Goal: Complete application form: Complete application form

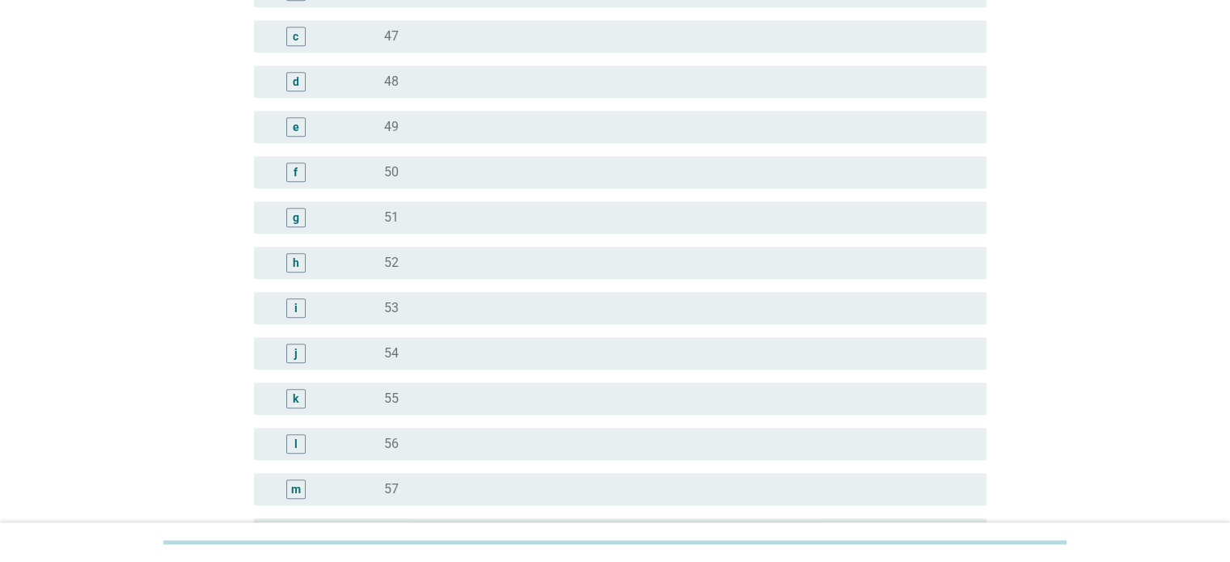
scroll to position [1714, 0]
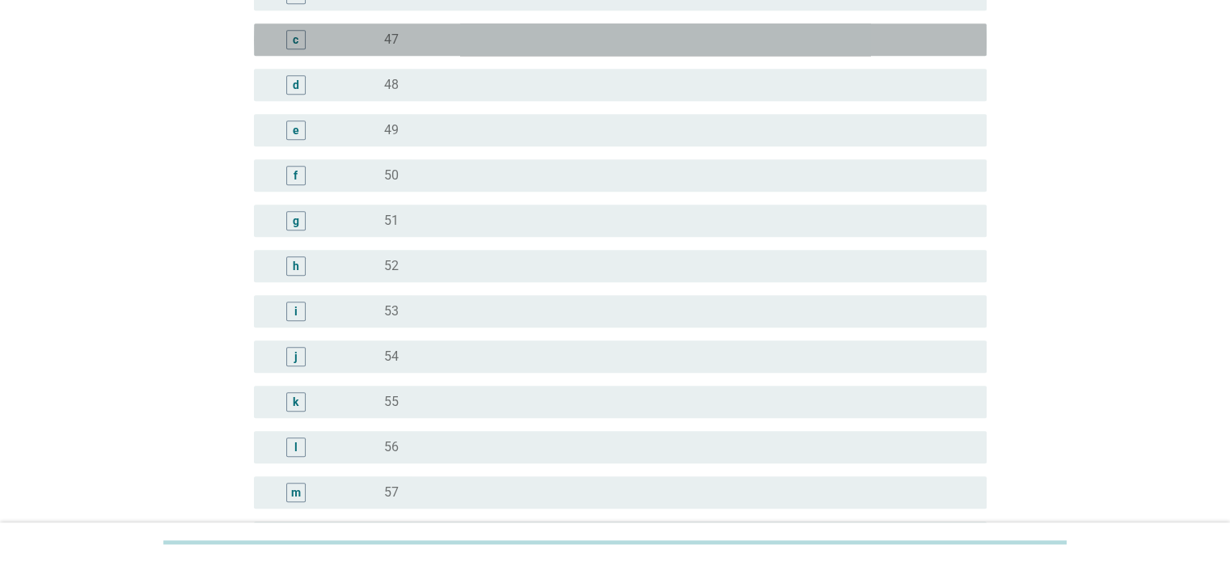
click at [395, 44] on label "47" at bounding box center [391, 40] width 15 height 16
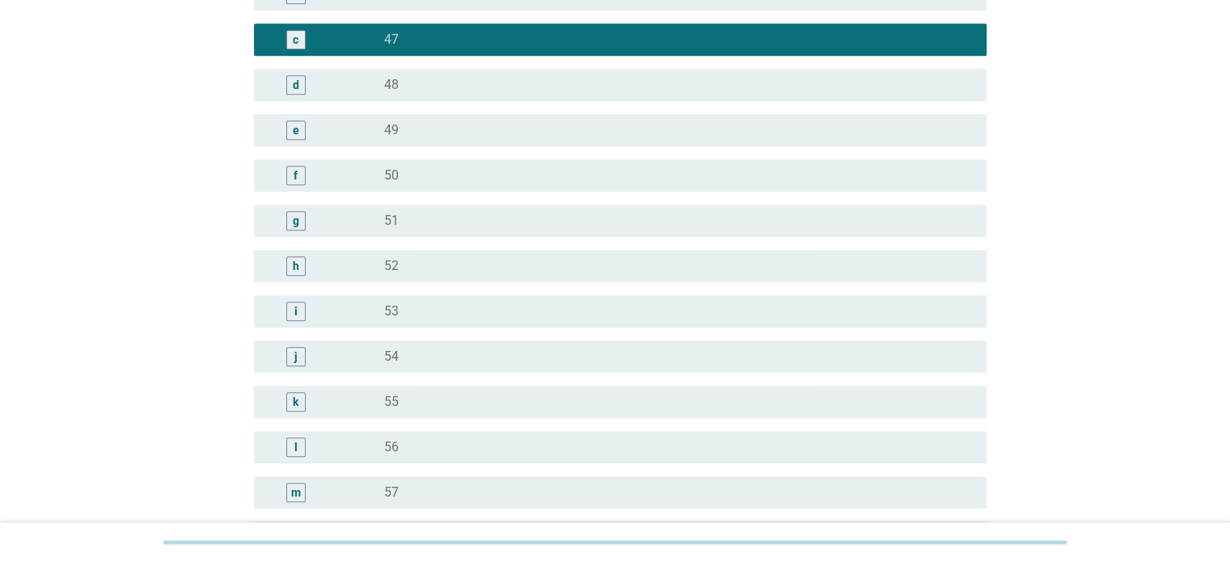
scroll to position [2004, 0]
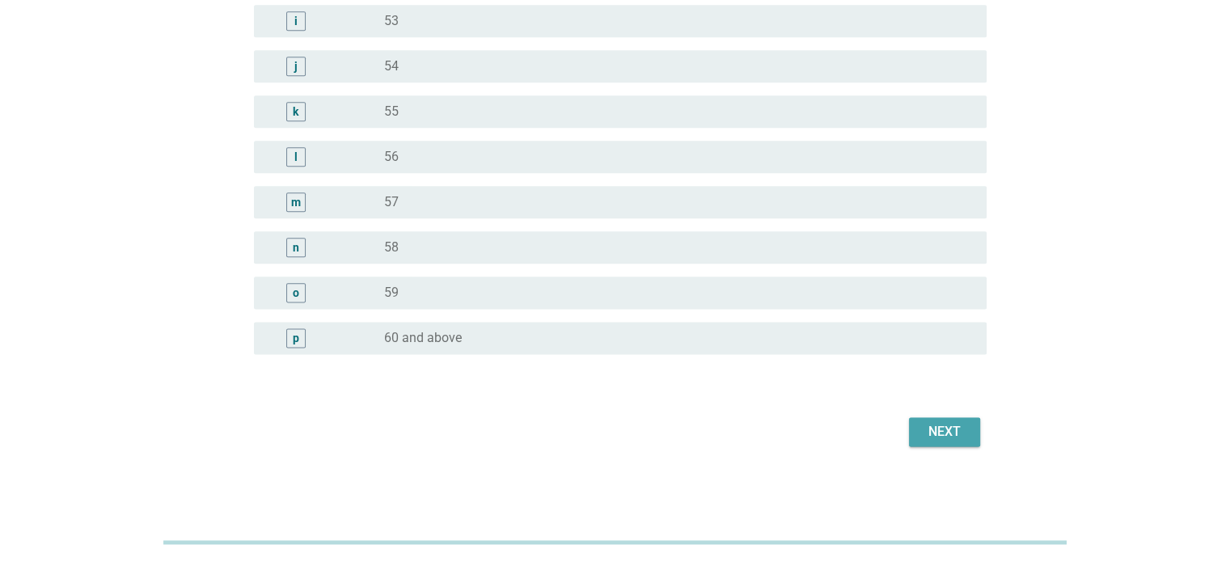
click at [768, 412] on button "Next" at bounding box center [944, 431] width 71 height 29
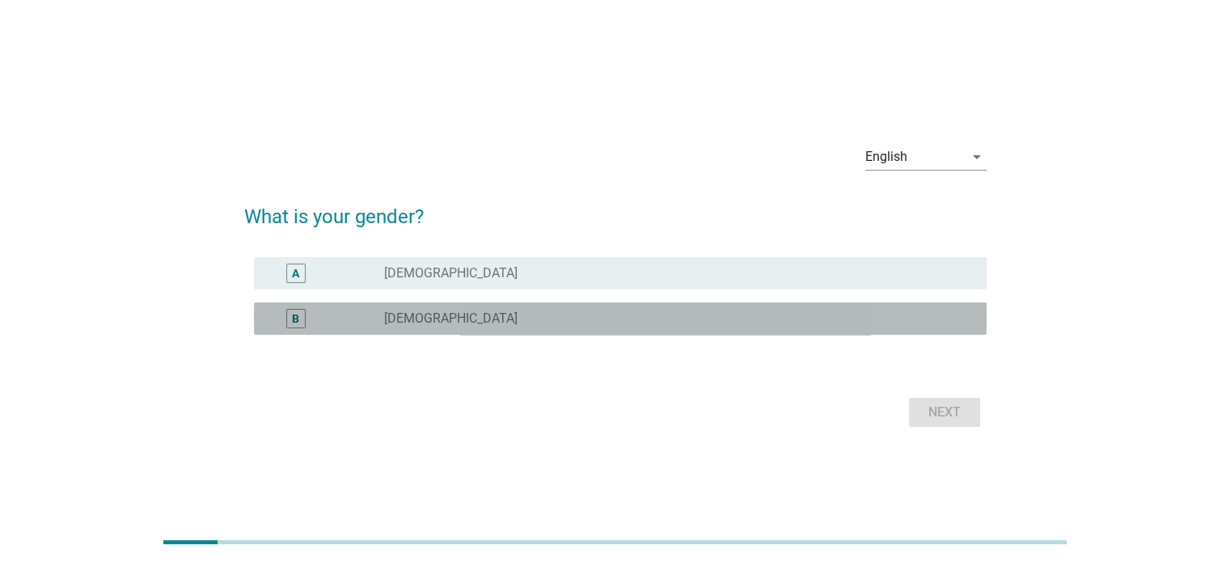
click at [530, 307] on div "B radio_button_unchecked [DEMOGRAPHIC_DATA]" at bounding box center [620, 318] width 733 height 32
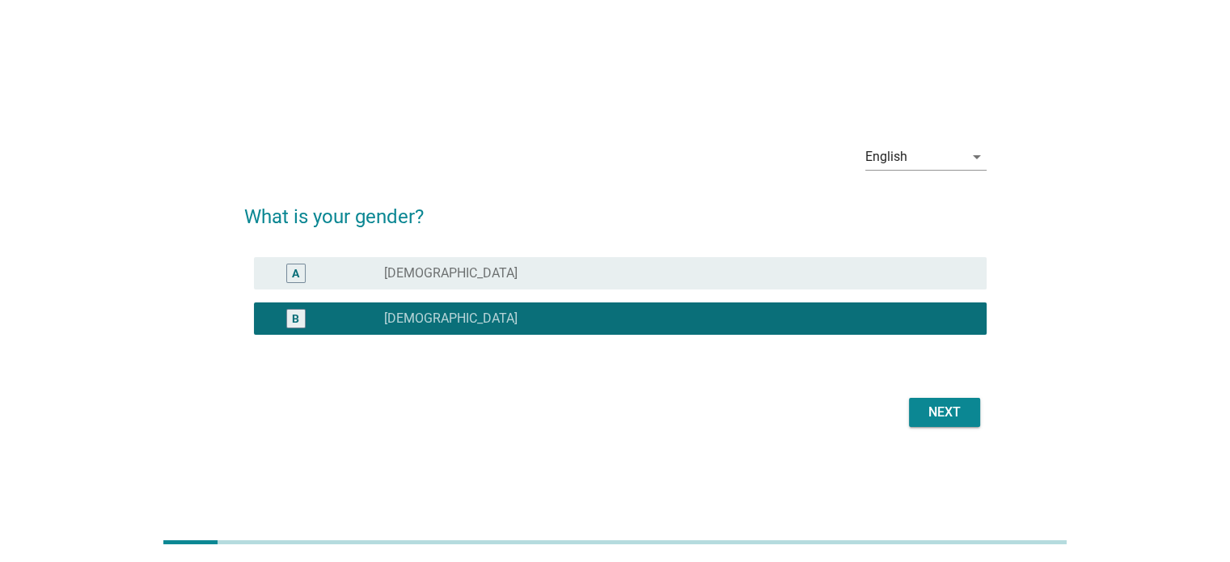
click at [768, 412] on button "Next" at bounding box center [944, 412] width 71 height 29
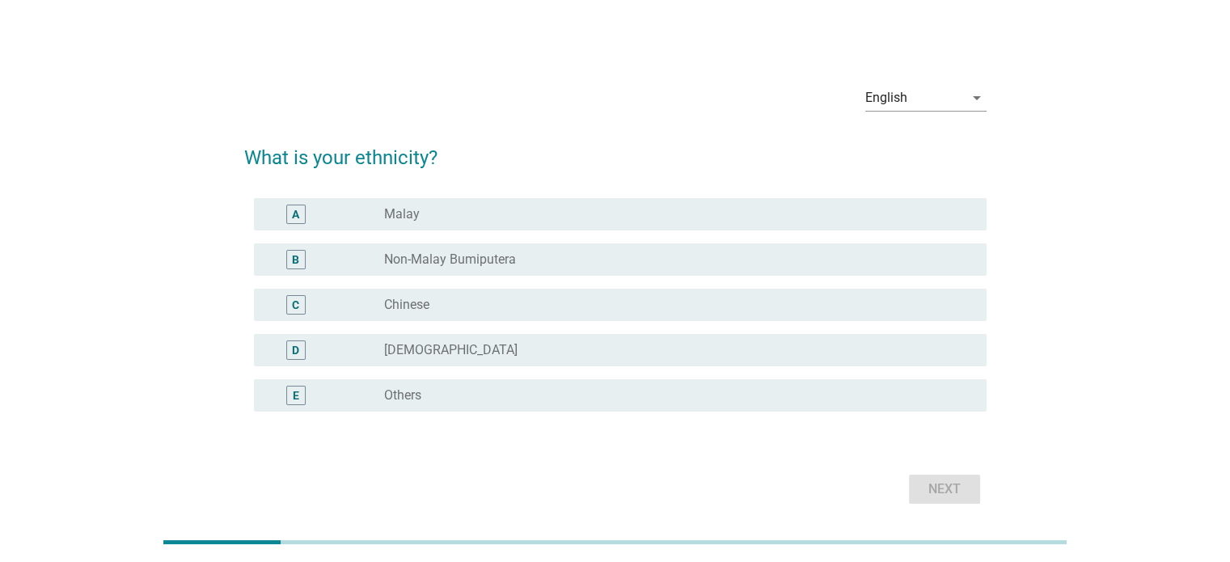
click at [413, 287] on div "C radio_button_unchecked Chinese" at bounding box center [615, 304] width 742 height 45
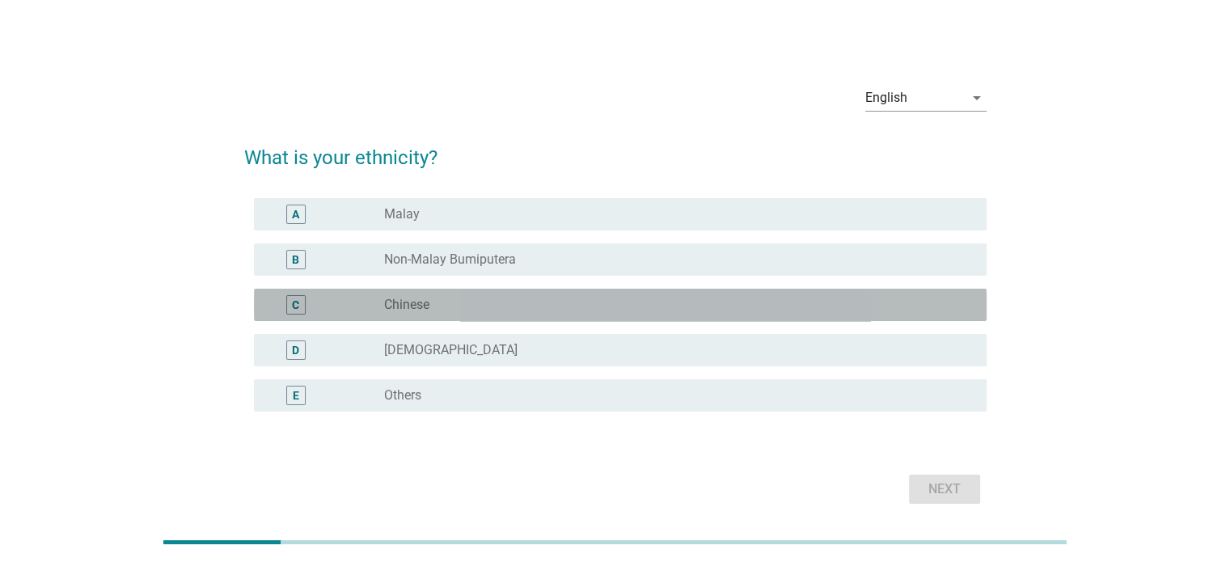
click at [417, 299] on label "Chinese" at bounding box center [406, 305] width 45 height 16
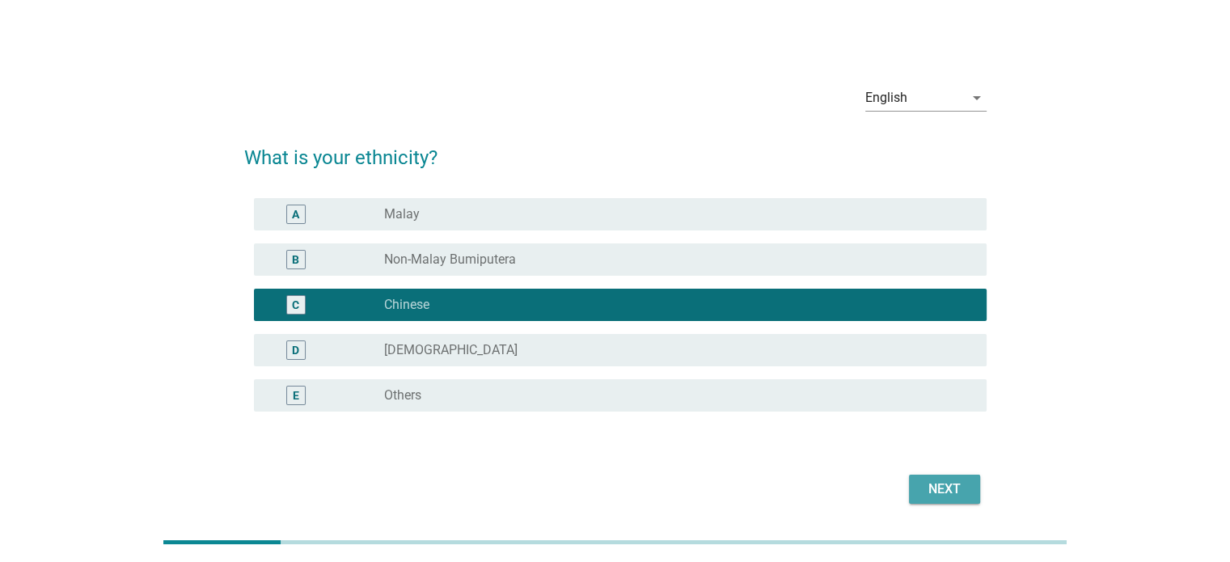
click at [768, 412] on div "Next" at bounding box center [944, 488] width 45 height 19
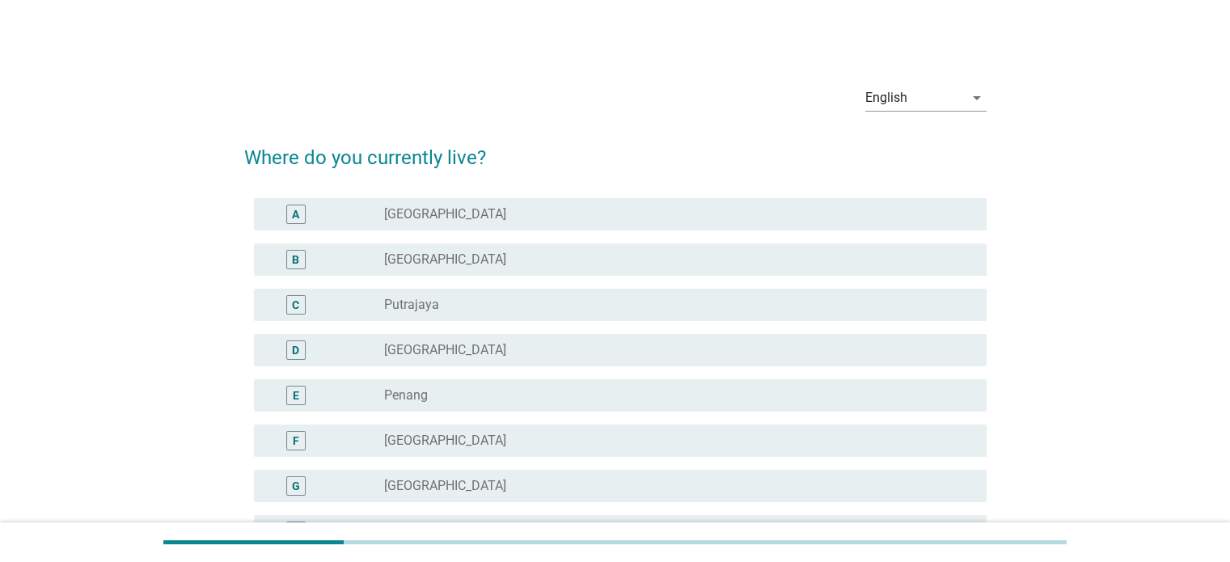
click at [503, 205] on div "radio_button_unchecked [GEOGRAPHIC_DATA]" at bounding box center [678, 214] width 589 height 19
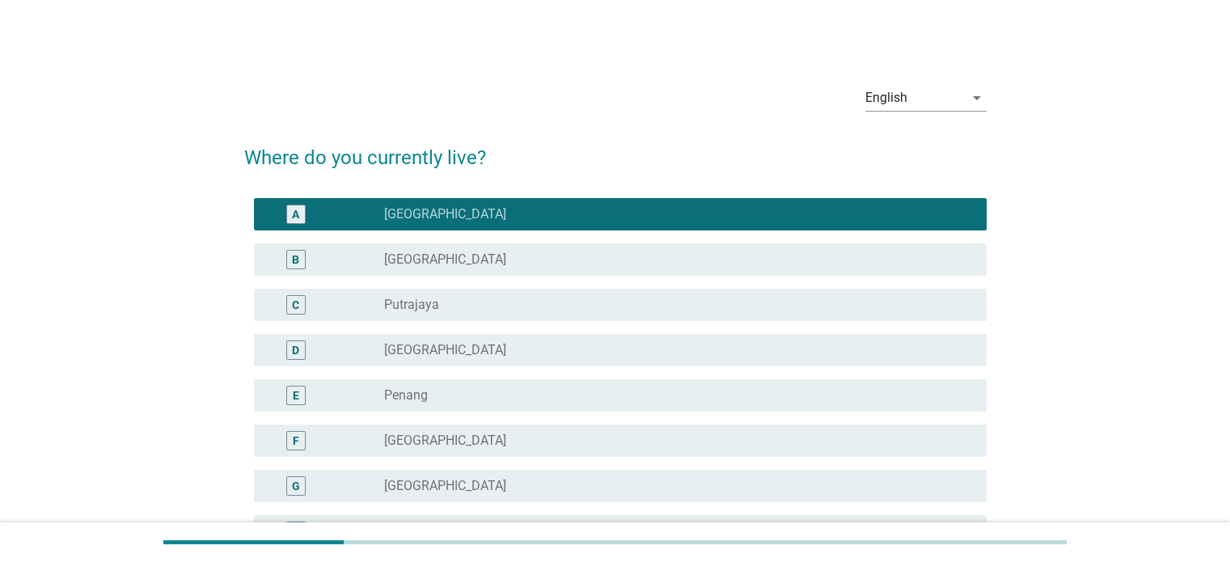
scroll to position [492, 0]
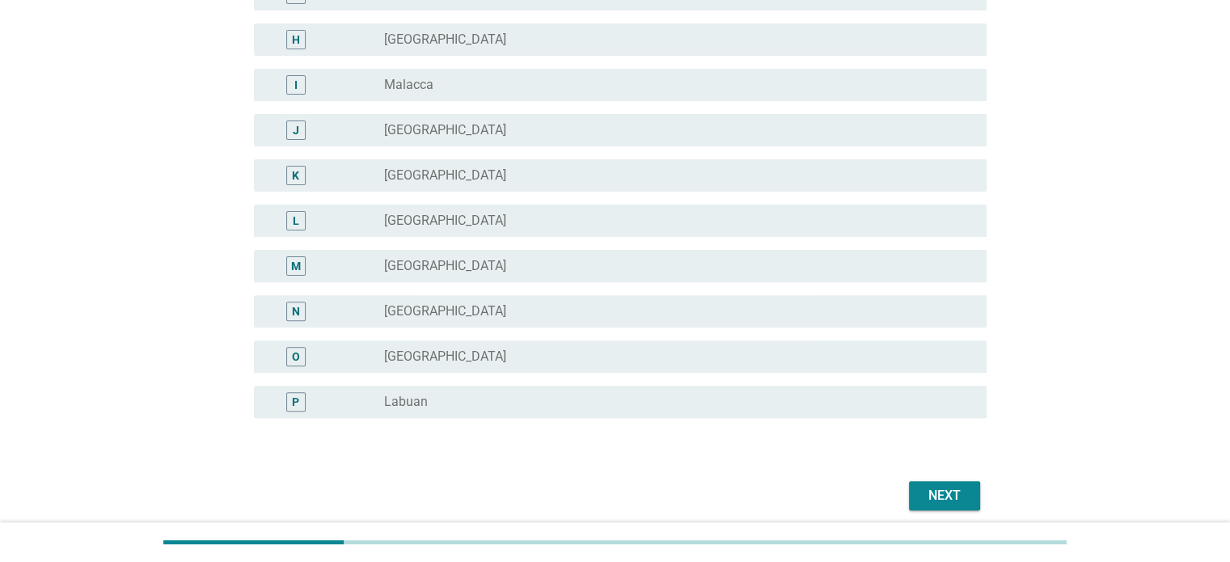
click at [768, 412] on div "Next" at bounding box center [944, 495] width 45 height 19
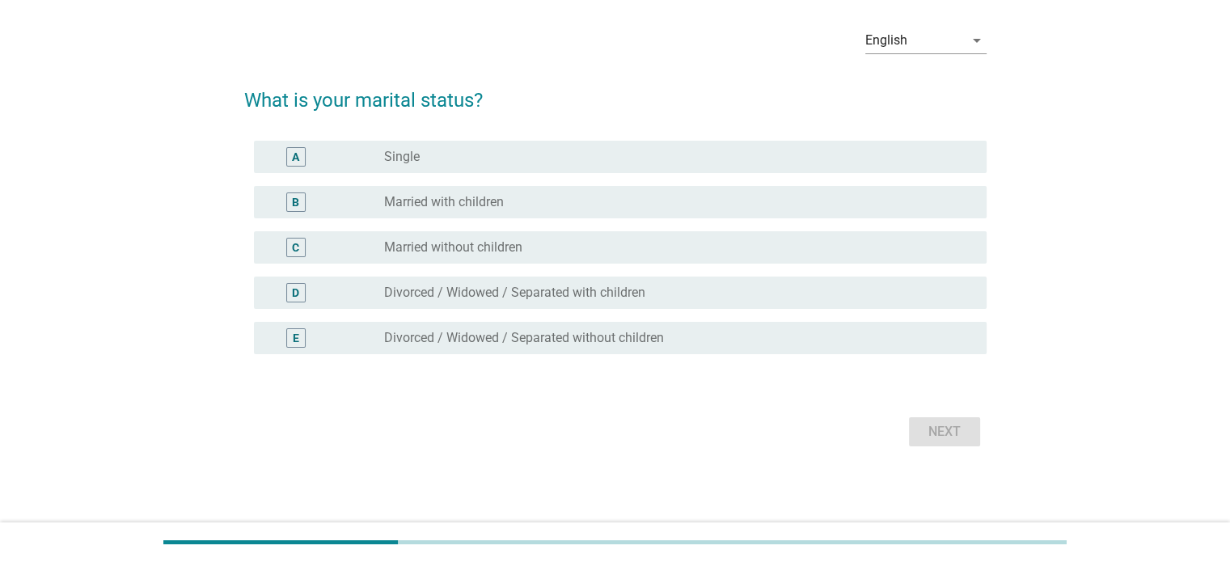
scroll to position [0, 0]
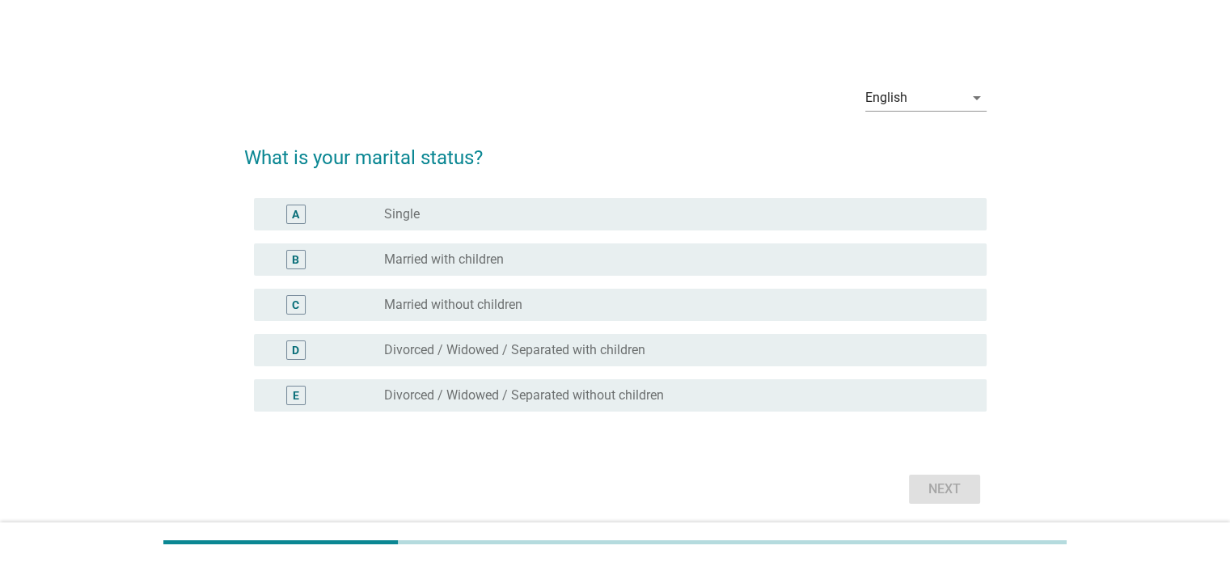
click at [480, 260] on label "Married with children" at bounding box center [444, 259] width 120 height 16
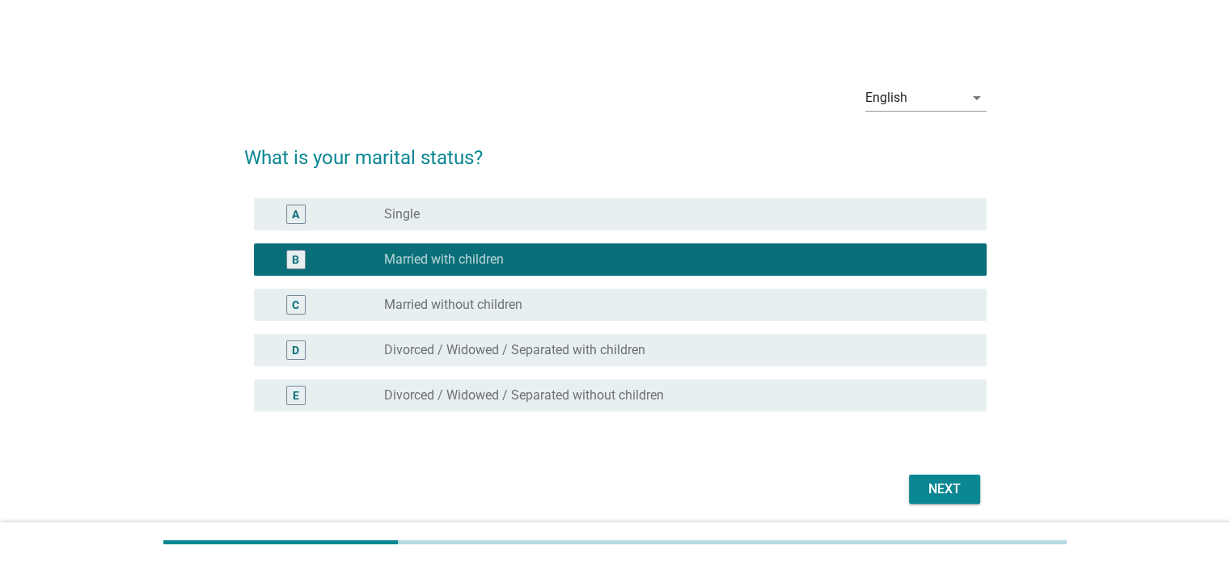
click at [768, 412] on div "Next" at bounding box center [944, 488] width 45 height 19
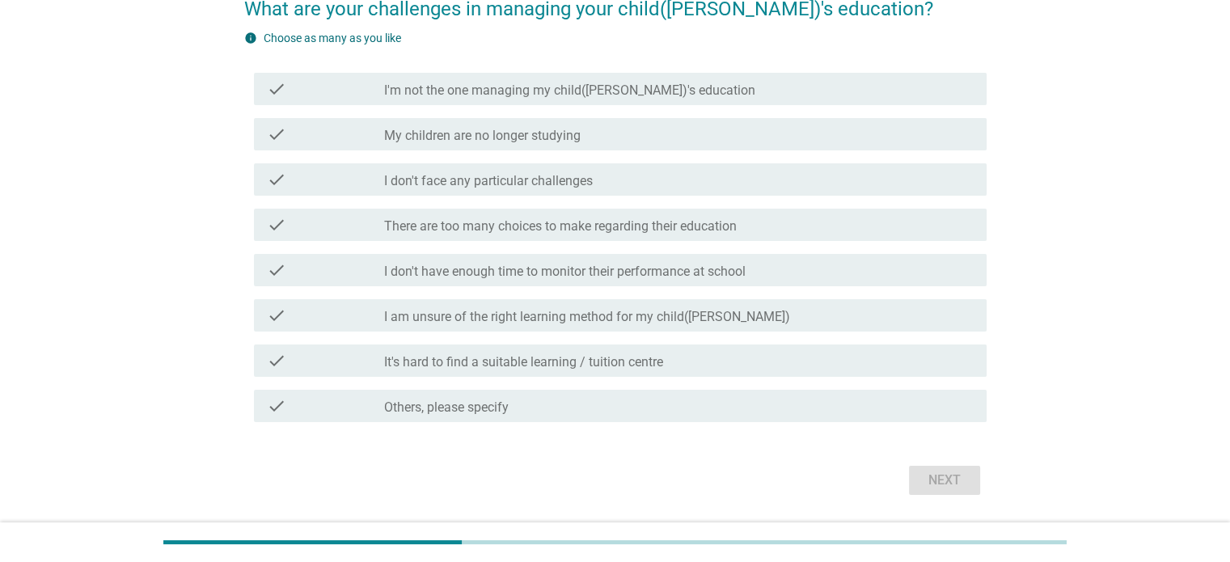
scroll to position [153, 0]
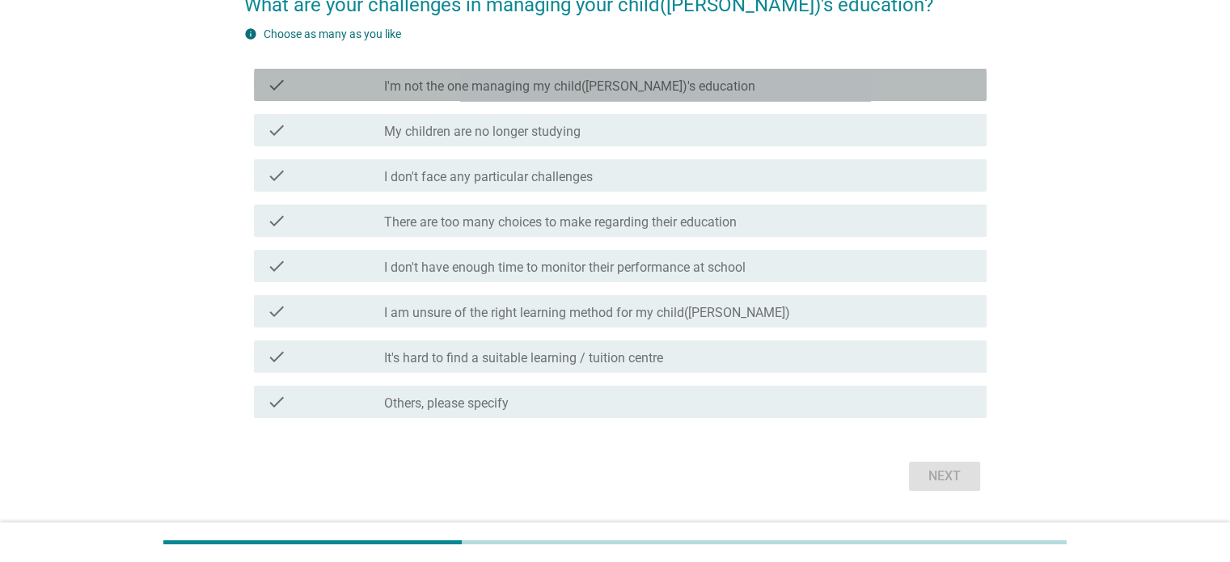
click at [586, 82] on label "I'm not the one managing my child([PERSON_NAME])'s education" at bounding box center [569, 86] width 371 height 16
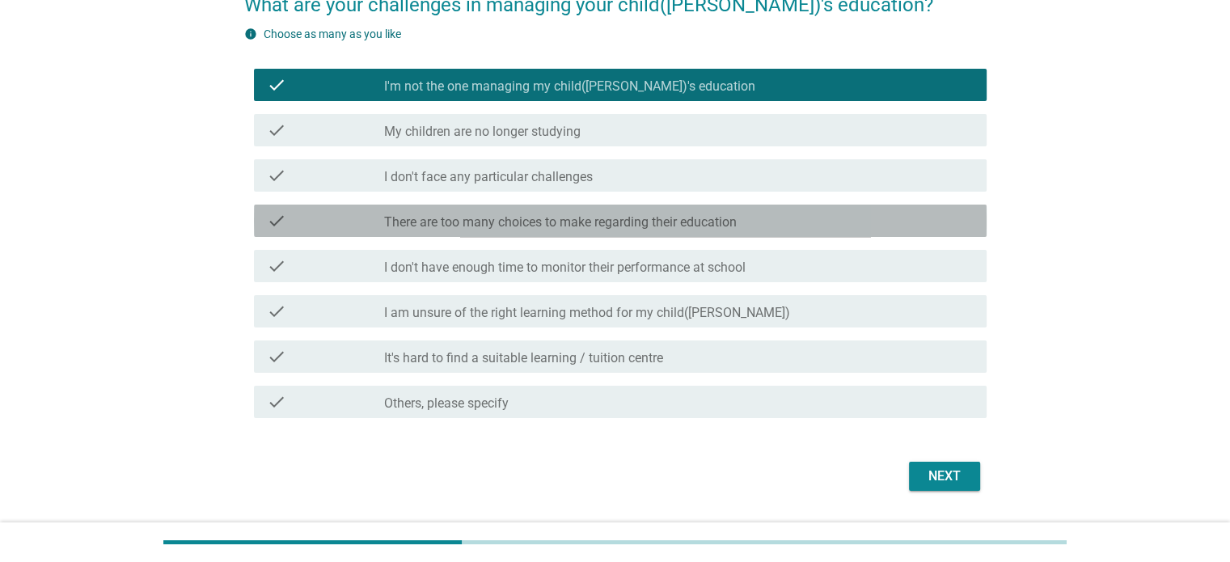
click at [637, 234] on div "check check_box_outline_blank There are too many choices to make regarding thei…" at bounding box center [620, 221] width 733 height 32
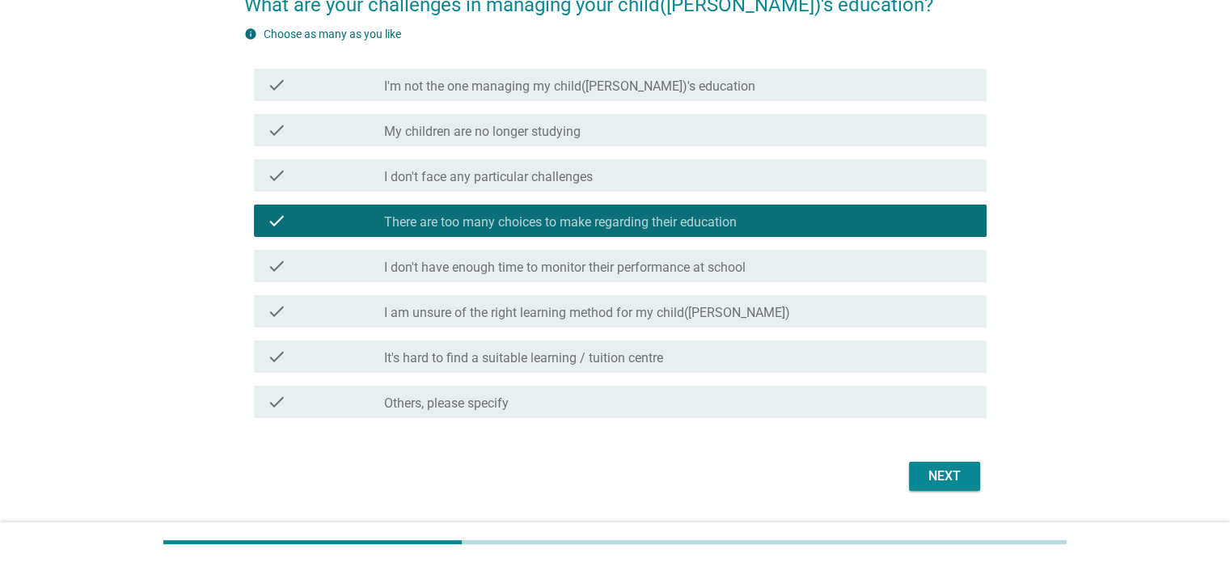
click at [531, 82] on label "I'm not the one managing my child([PERSON_NAME])'s education" at bounding box center [569, 86] width 371 height 16
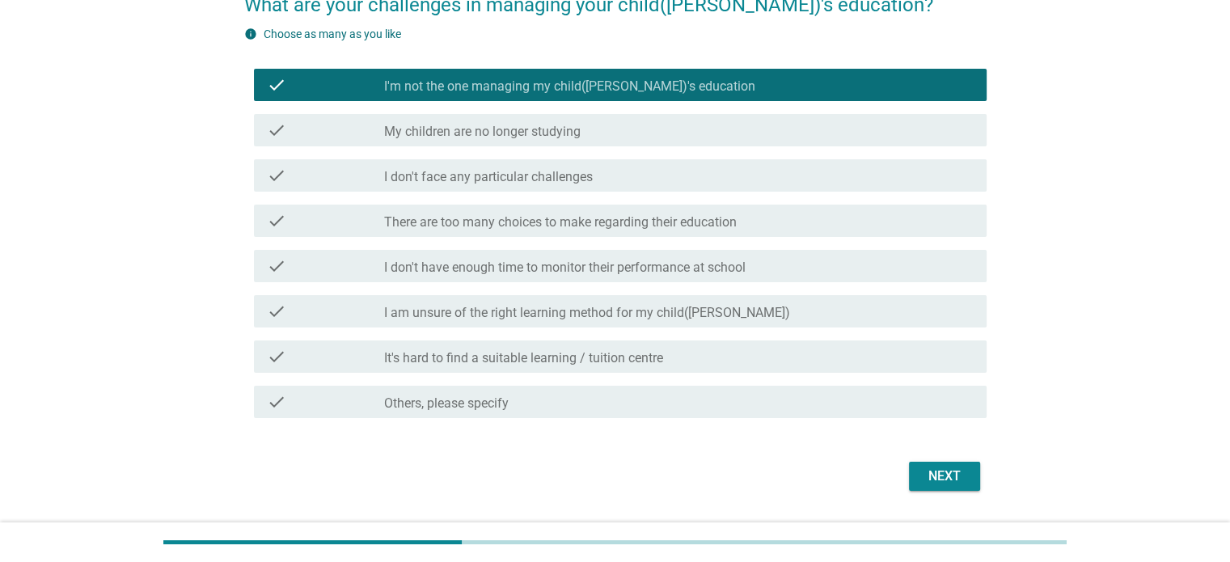
click at [768, 412] on div "Next" at bounding box center [944, 476] width 45 height 19
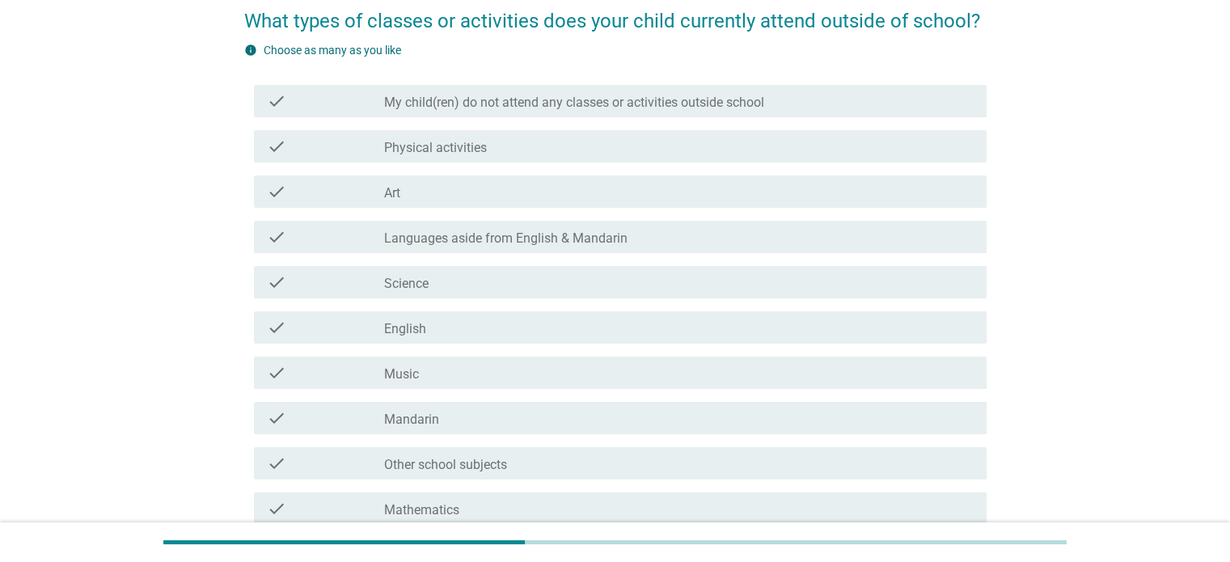
scroll to position [157, 0]
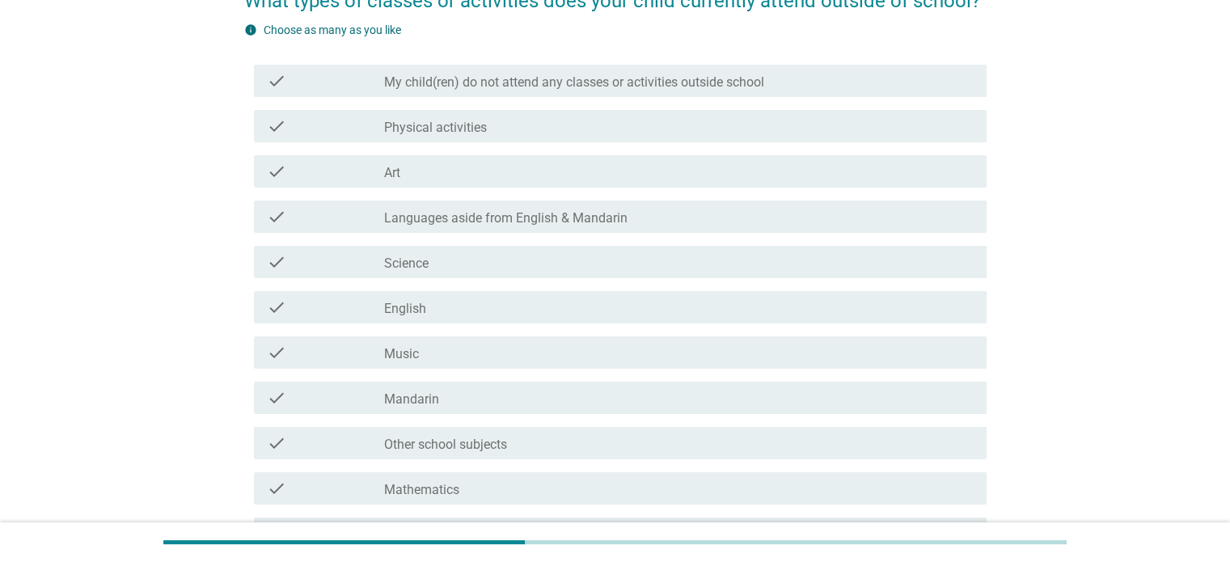
click at [456, 313] on div "check_box_outline_blank English" at bounding box center [678, 307] width 589 height 19
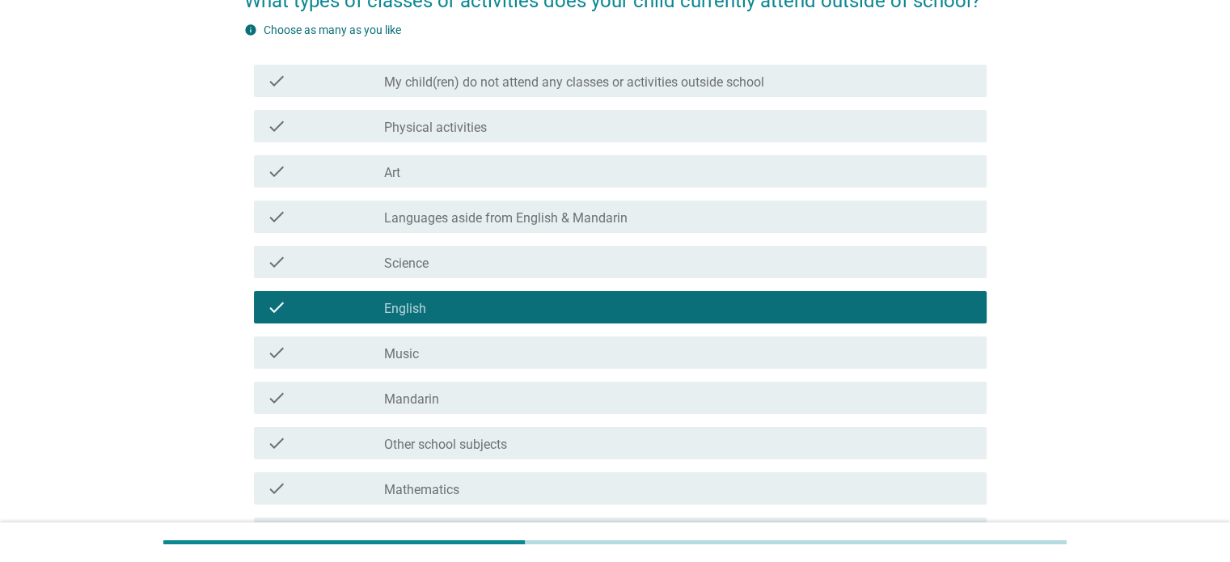
scroll to position [333, 0]
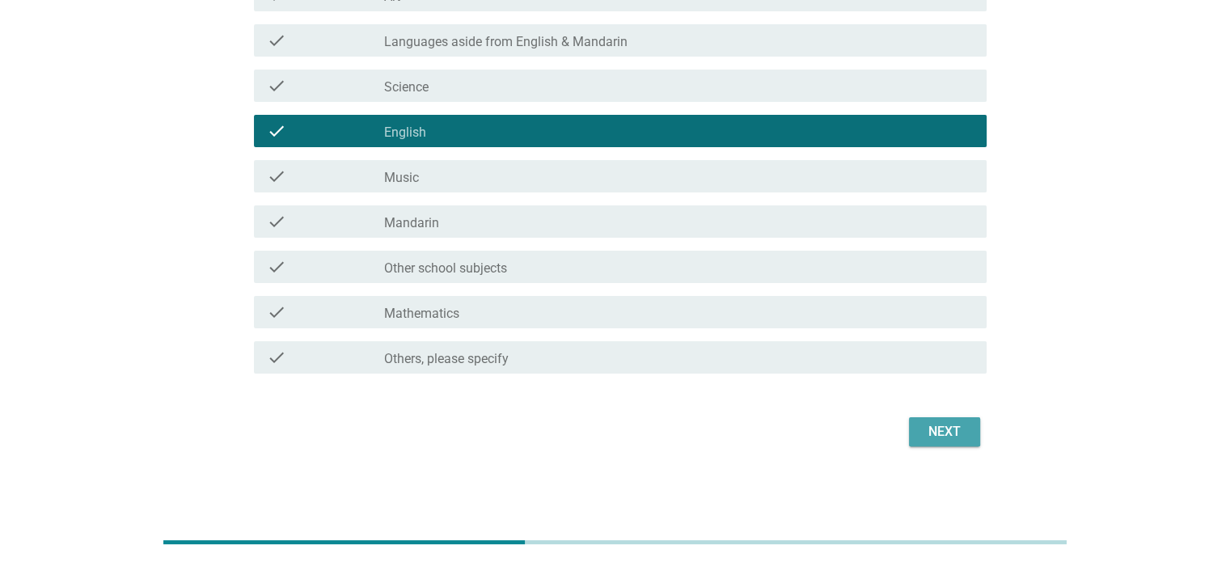
click at [768, 412] on div "Next" at bounding box center [944, 431] width 45 height 19
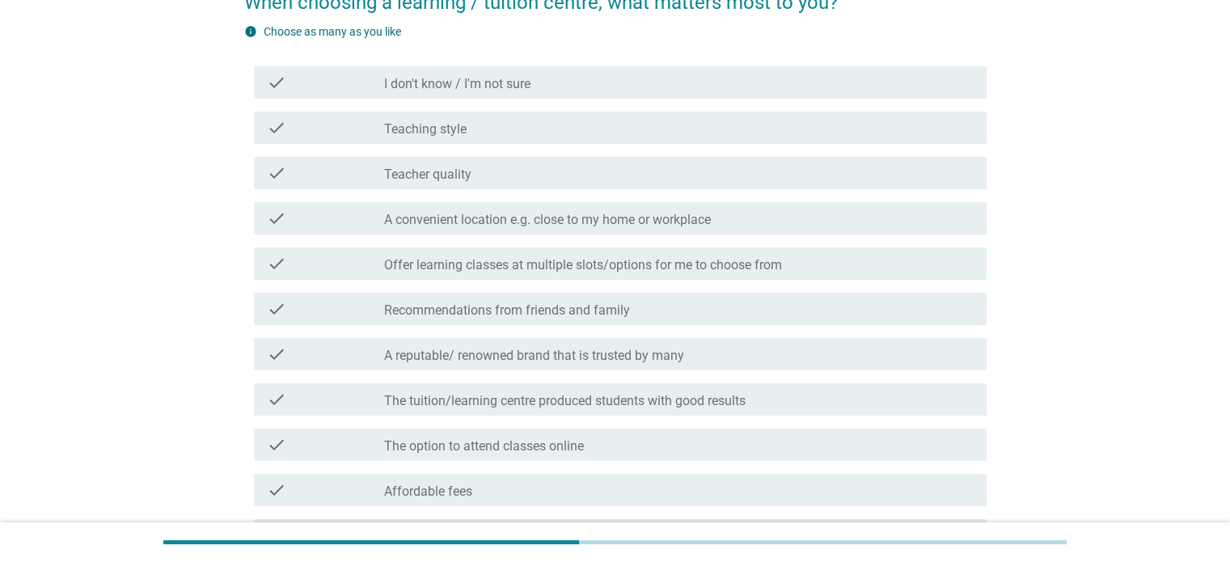
scroll to position [122, 0]
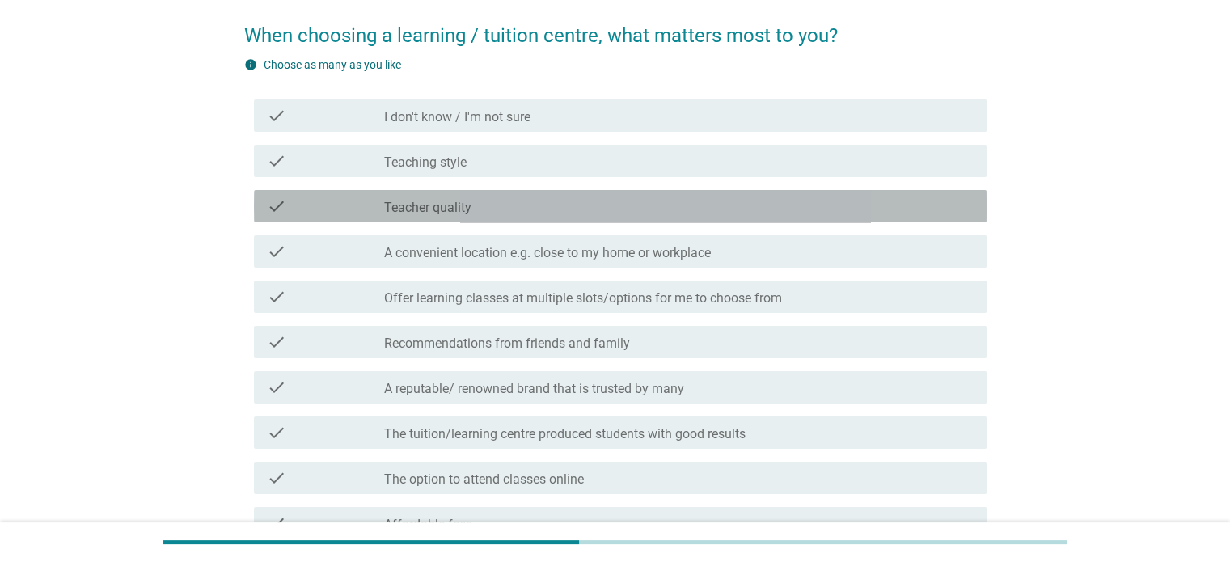
click at [436, 216] on div "check check_box_outline_blank Teacher quality" at bounding box center [620, 206] width 733 height 32
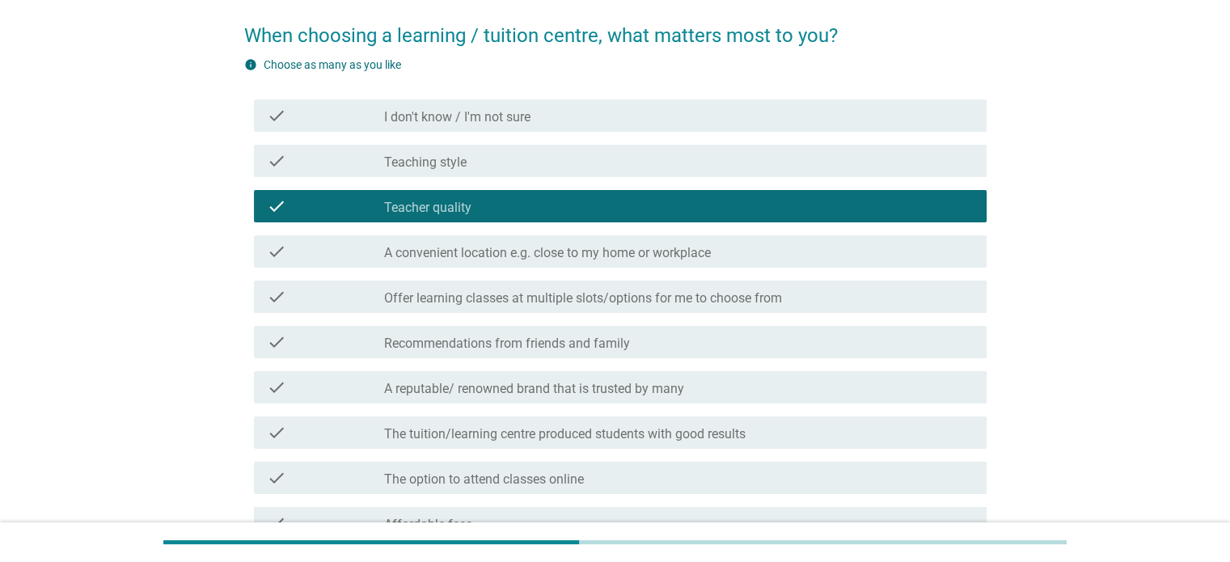
click at [479, 261] on div "check check_box_outline_blank A convenient location e.g. close to my home or wo…" at bounding box center [620, 251] width 733 height 32
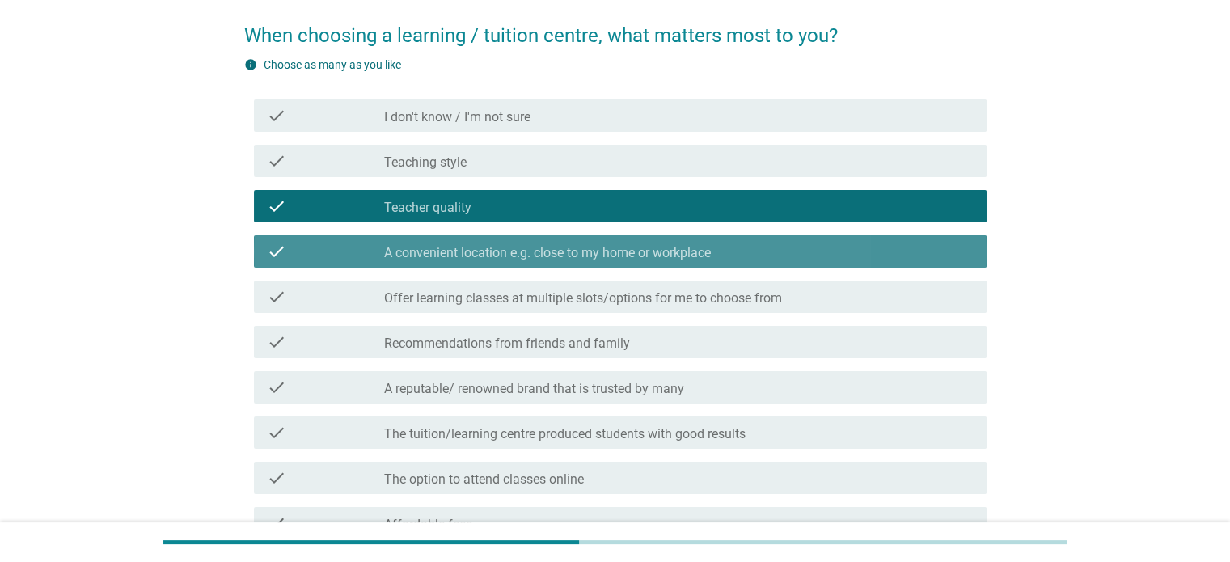
click at [525, 264] on div "check check_box_outline_blank A convenient location e.g. close to my home or wo…" at bounding box center [620, 251] width 733 height 32
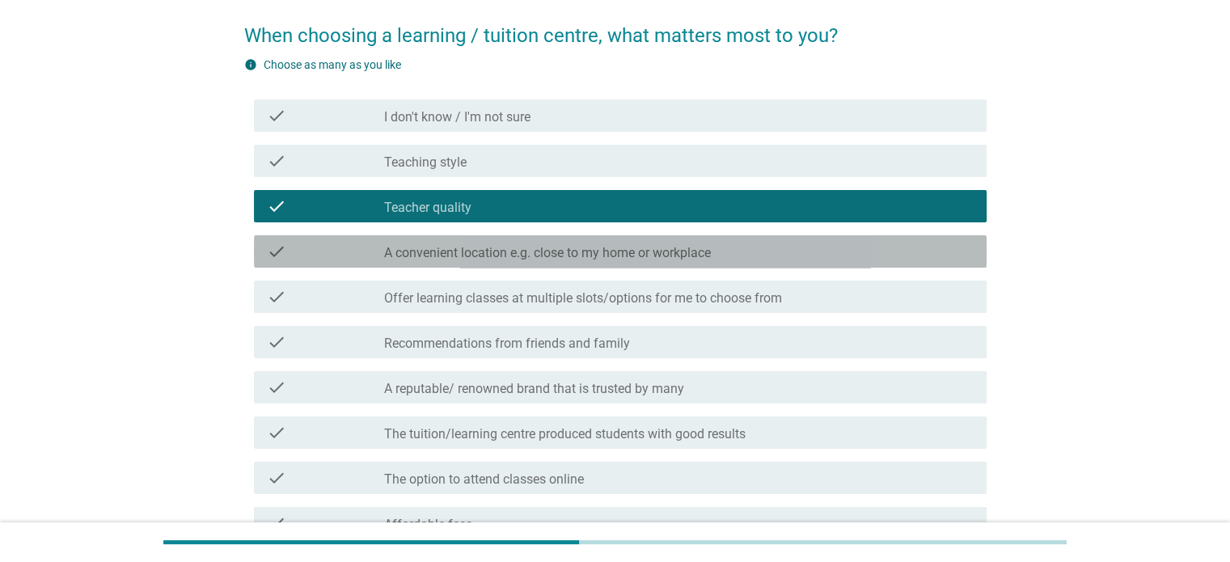
click at [504, 260] on label "A convenient location e.g. close to my home or workplace" at bounding box center [547, 253] width 327 height 16
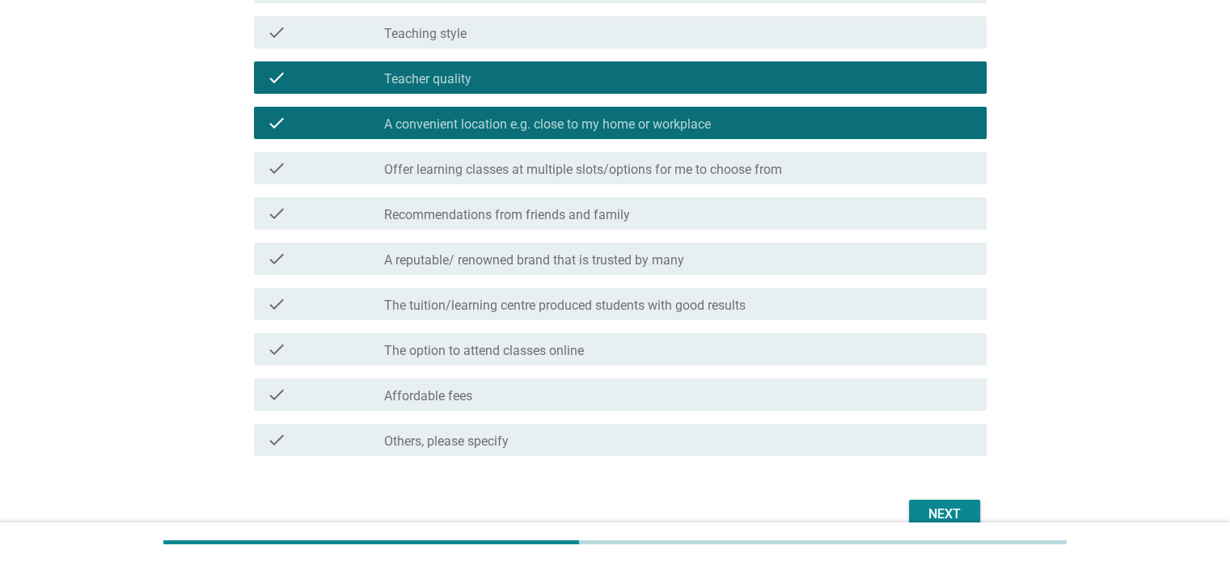
scroll to position [280, 0]
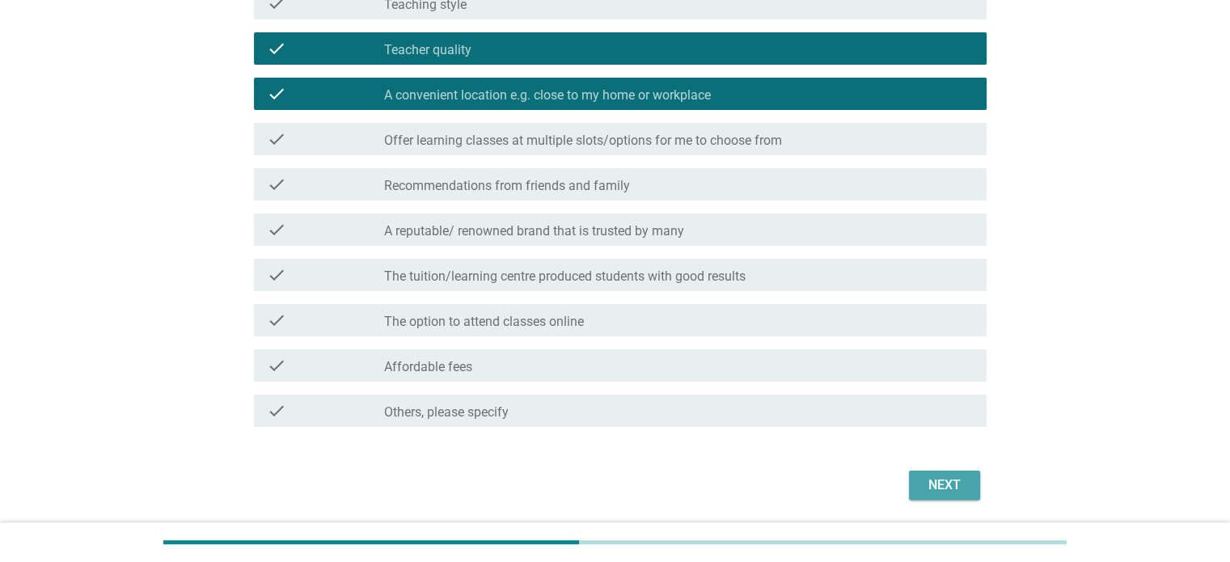
click at [768, 412] on button "Next" at bounding box center [944, 485] width 71 height 29
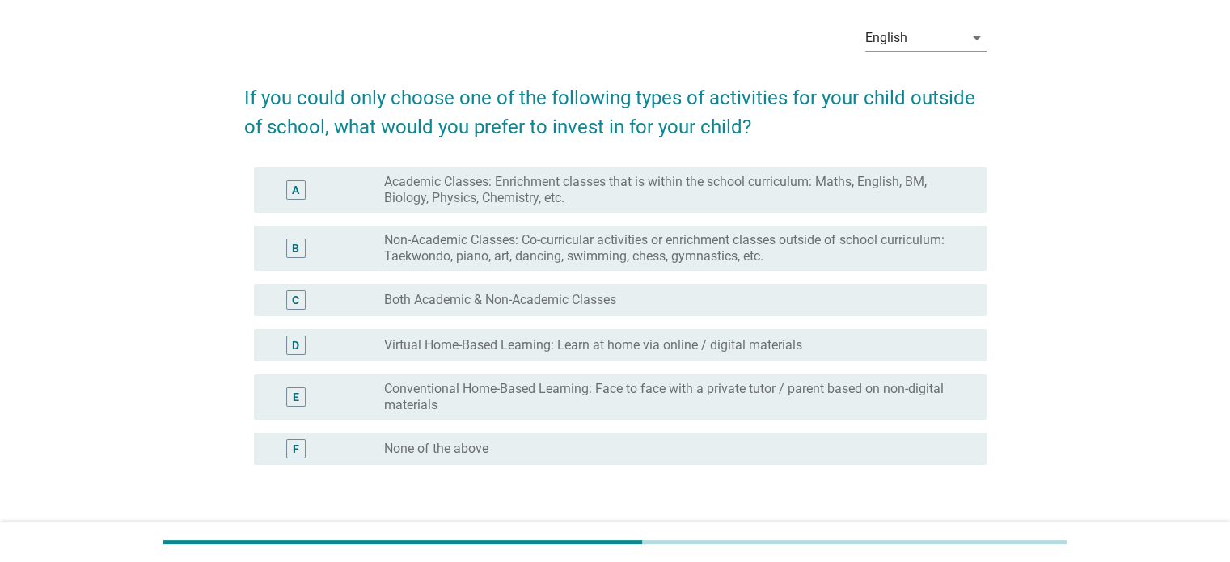
scroll to position [96, 0]
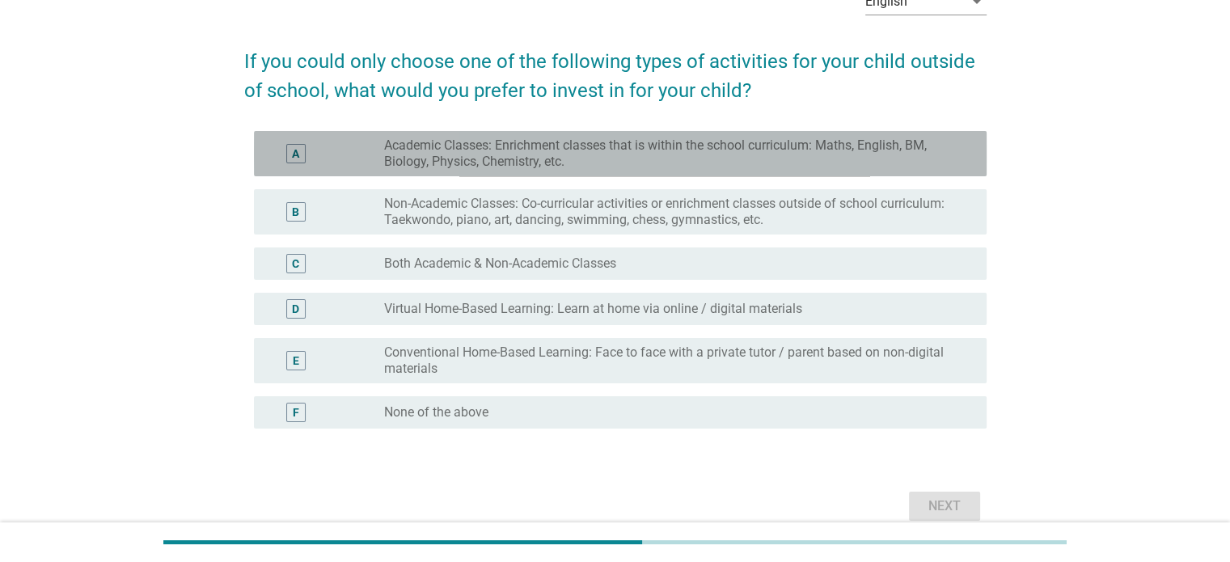
click at [503, 160] on label "Academic Classes: Enrichment classes that is within the school curriculum: Math…" at bounding box center [672, 153] width 576 height 32
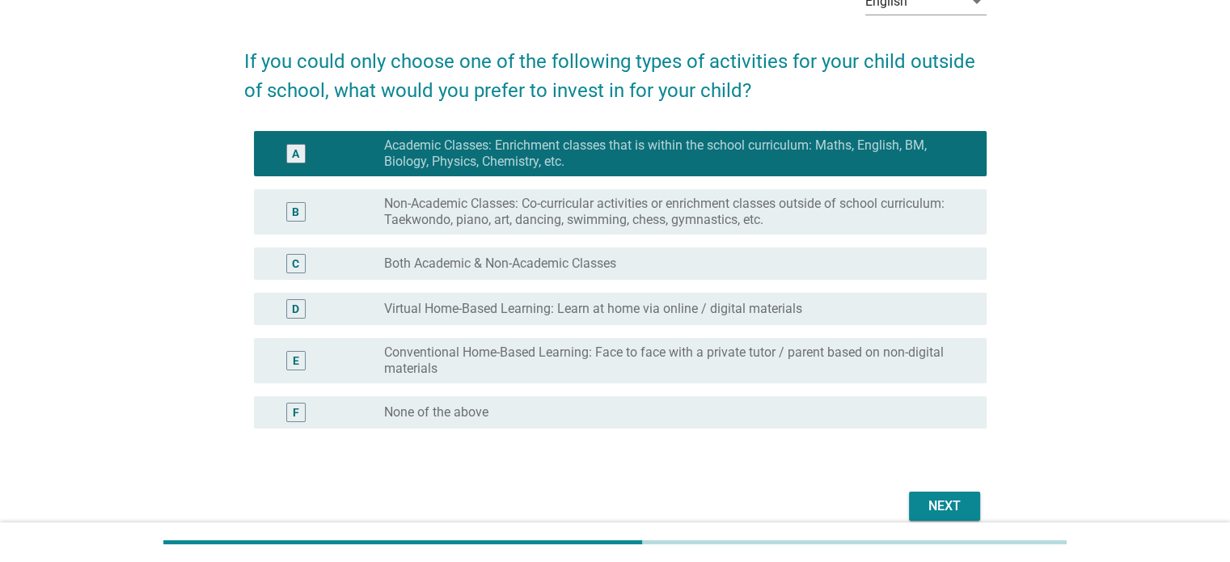
click at [505, 184] on div "B radio_button_unchecked Non-Academic Classes: Co-curricular activities or enri…" at bounding box center [615, 212] width 742 height 58
click at [507, 200] on label "Non-Academic Classes: Co-curricular activities or enrichment classes outside of…" at bounding box center [672, 212] width 576 height 32
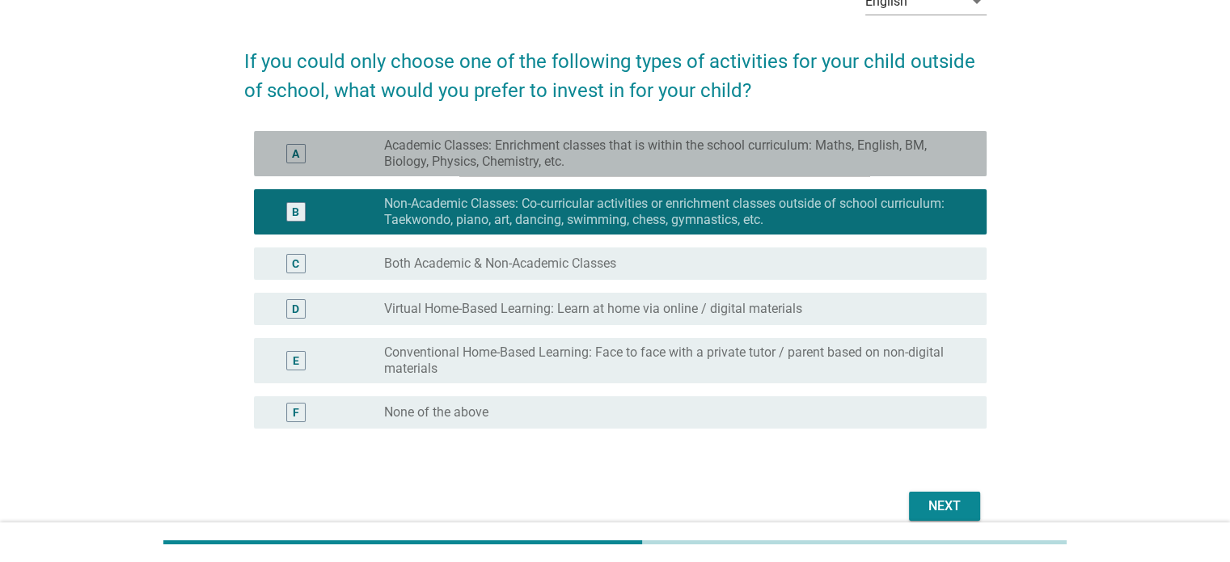
click at [572, 161] on label "Academic Classes: Enrichment classes that is within the school curriculum: Math…" at bounding box center [672, 153] width 576 height 32
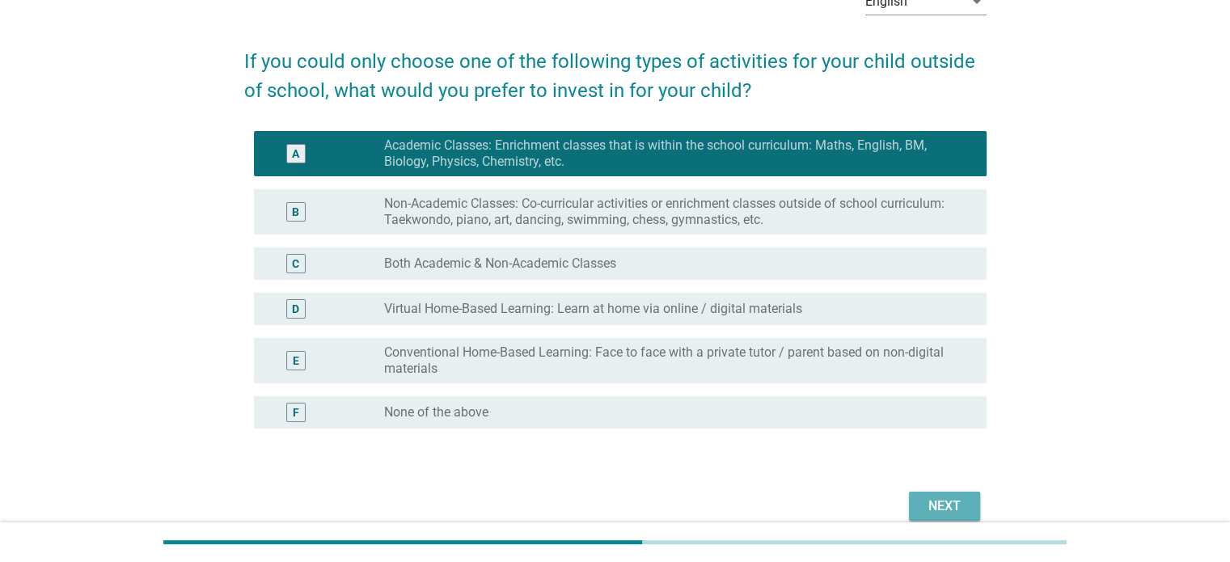
click at [768, 412] on div "Next" at bounding box center [944, 505] width 45 height 19
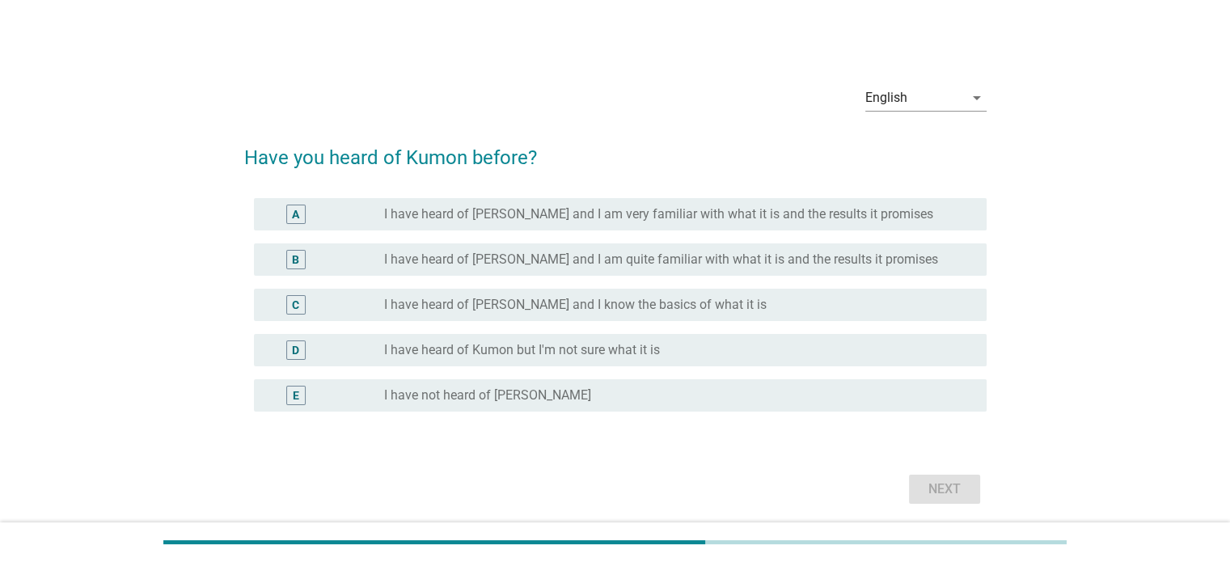
click at [459, 361] on div "D radio_button_unchecked I have heard of Kumon but I'm not sure what it is" at bounding box center [620, 350] width 733 height 32
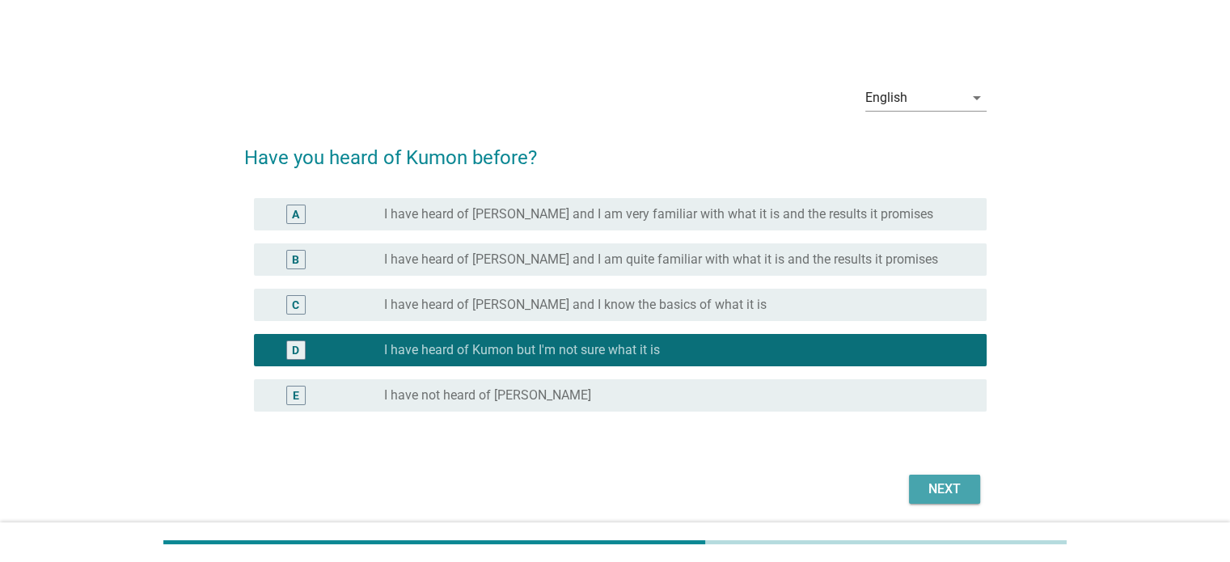
click at [768, 412] on div "Next" at bounding box center [944, 488] width 45 height 19
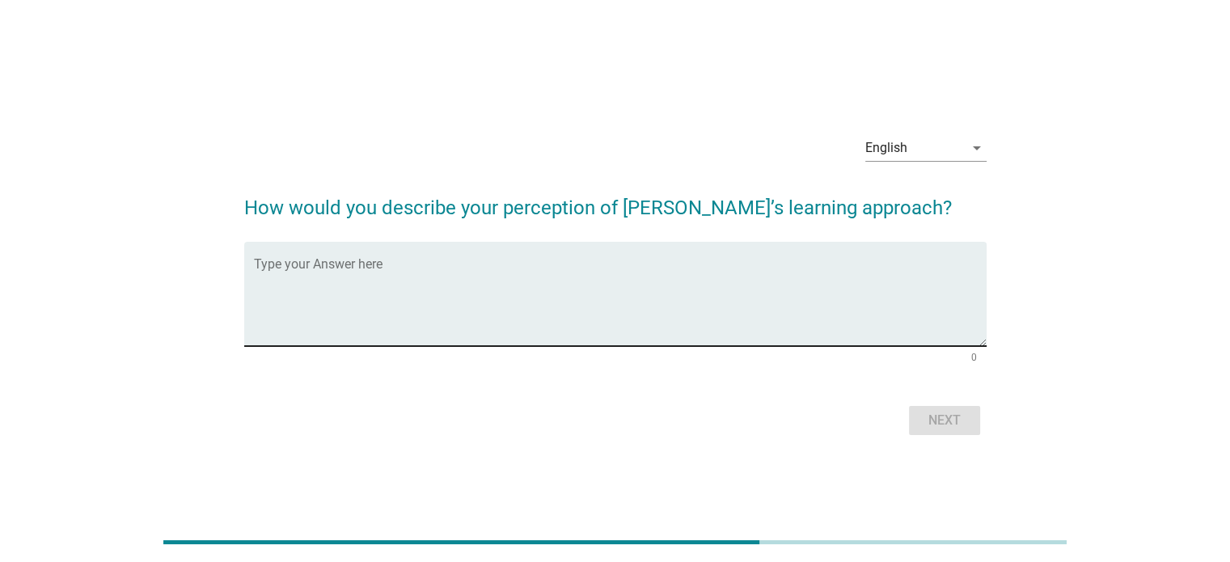
click at [412, 339] on textarea "Type your Answer here" at bounding box center [620, 303] width 733 height 85
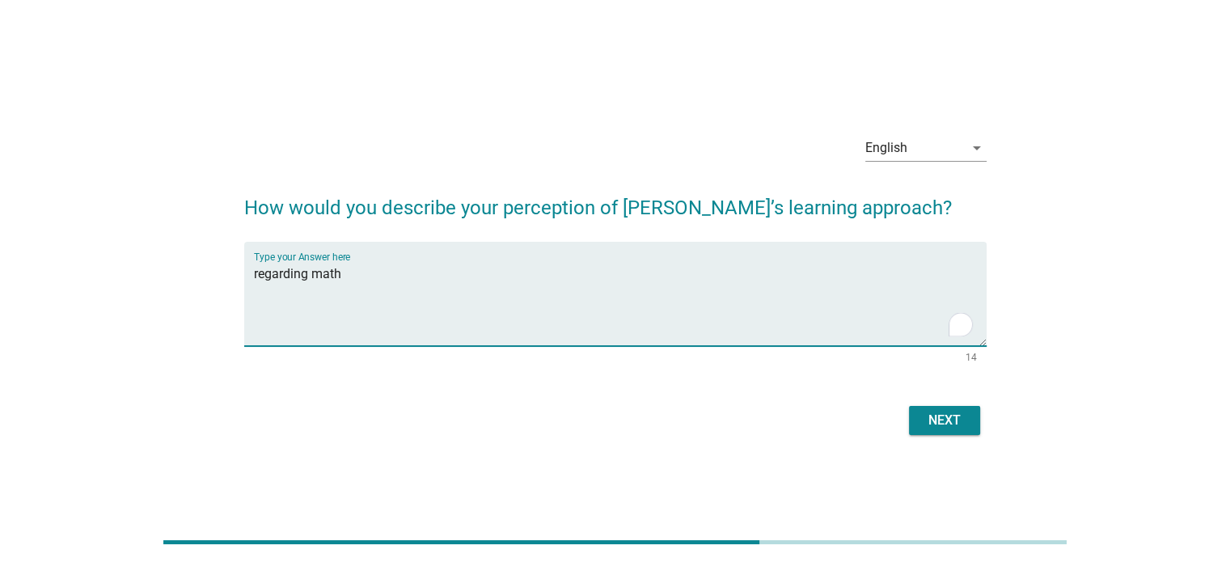
type textarea "regarding math"
click at [768, 412] on div "Next" at bounding box center [615, 420] width 742 height 39
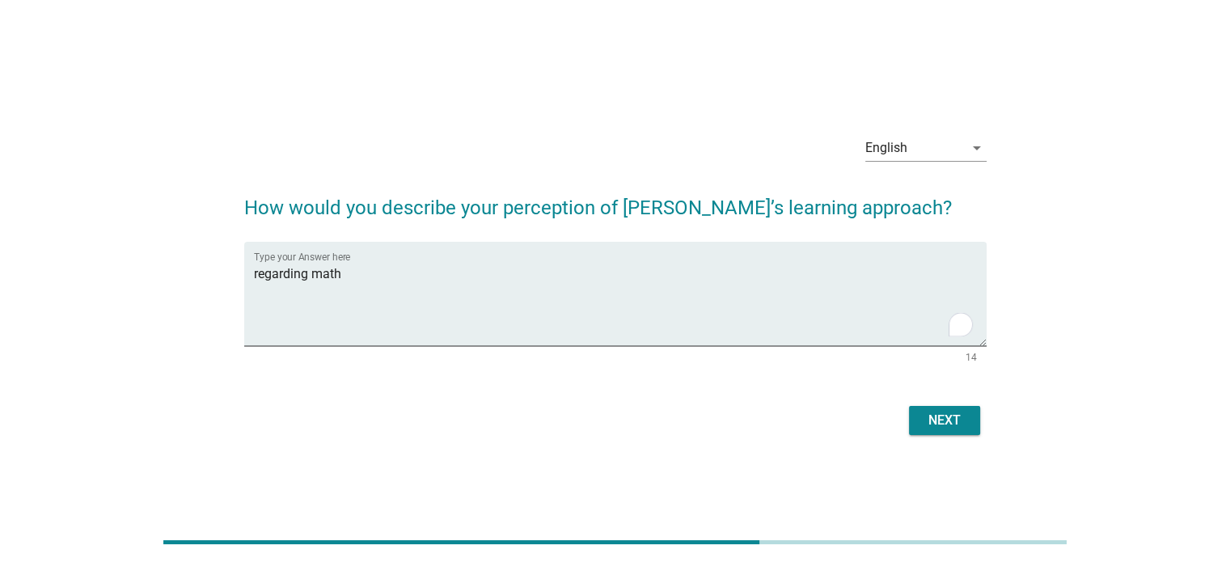
click at [768, 412] on button "Next" at bounding box center [944, 420] width 71 height 29
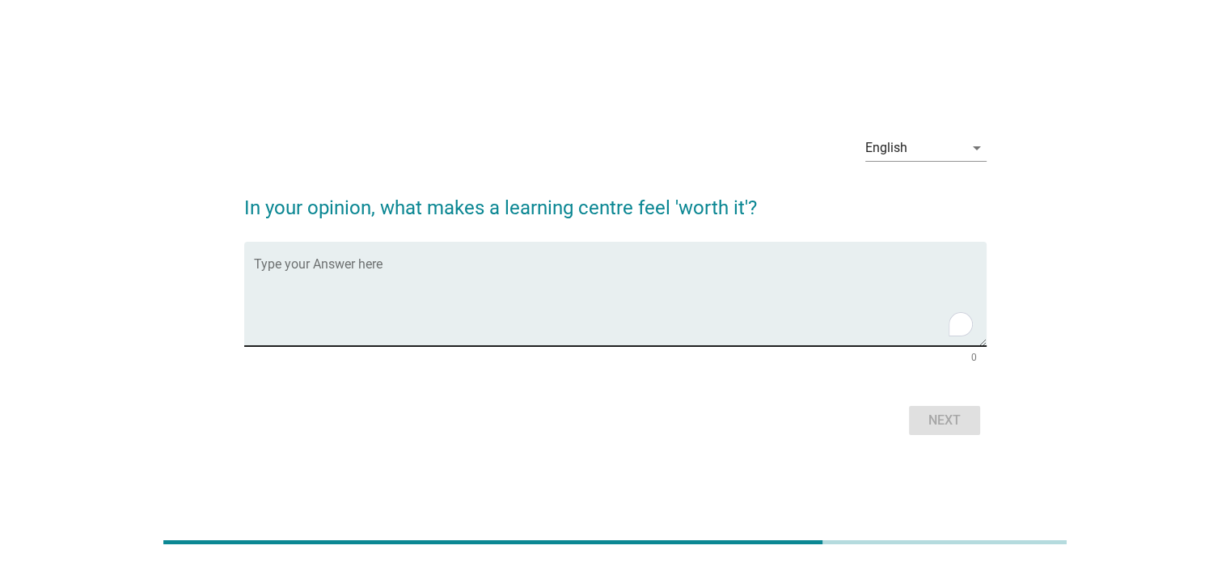
click at [543, 301] on textarea "To enrich screen reader interactions, please activate Accessibility in Grammarl…" at bounding box center [620, 303] width 733 height 85
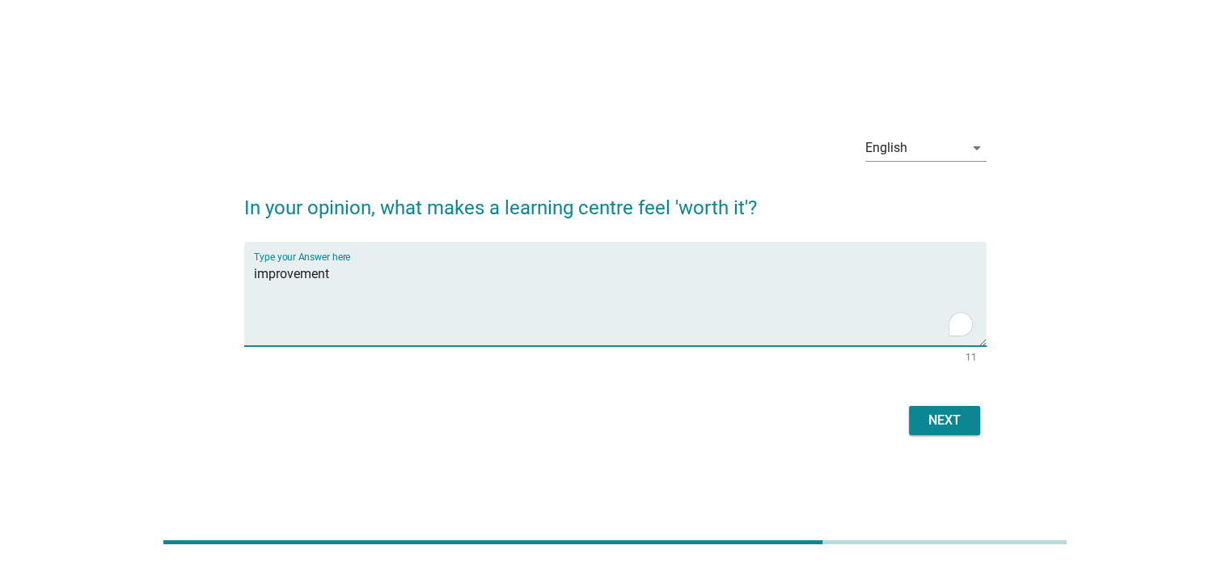
type textarea "improvement"
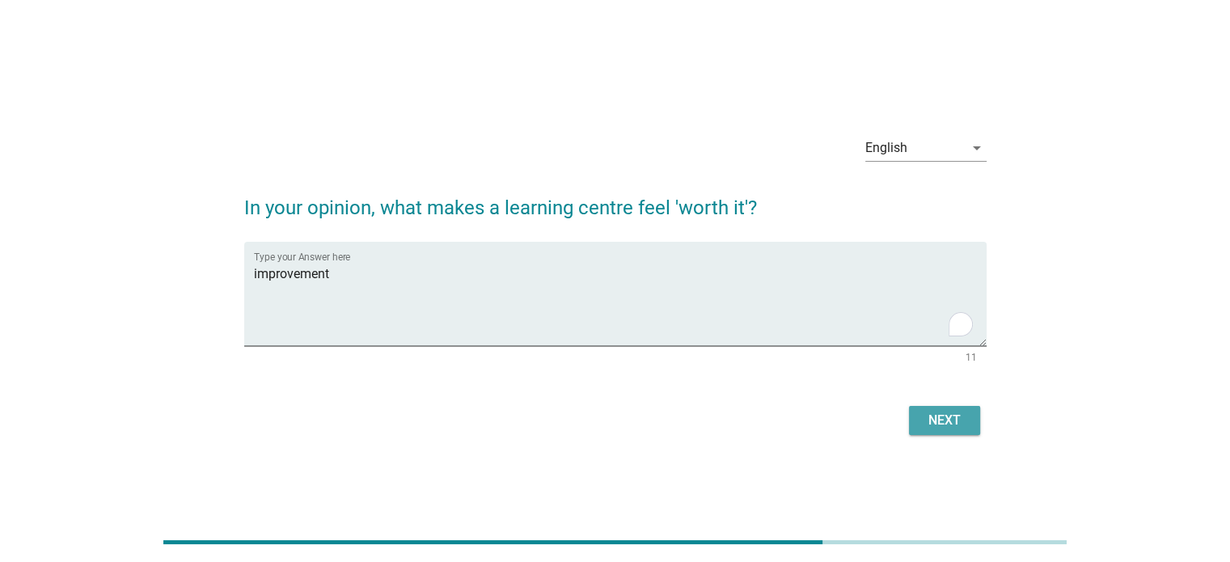
click at [768, 412] on div "Next" at bounding box center [944, 420] width 45 height 19
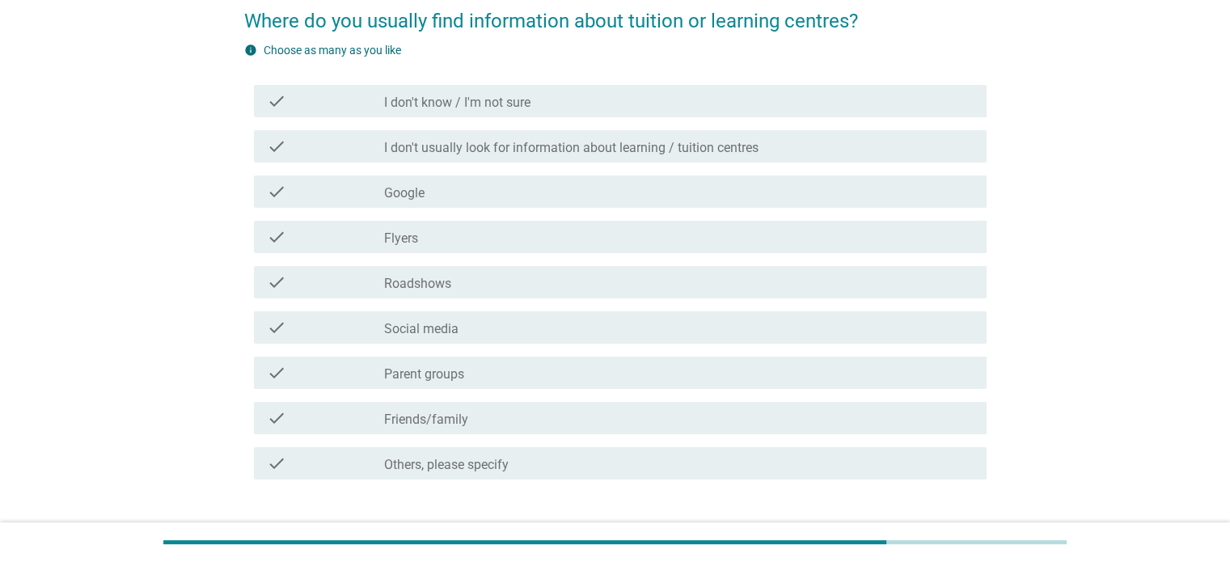
scroll to position [146, 0]
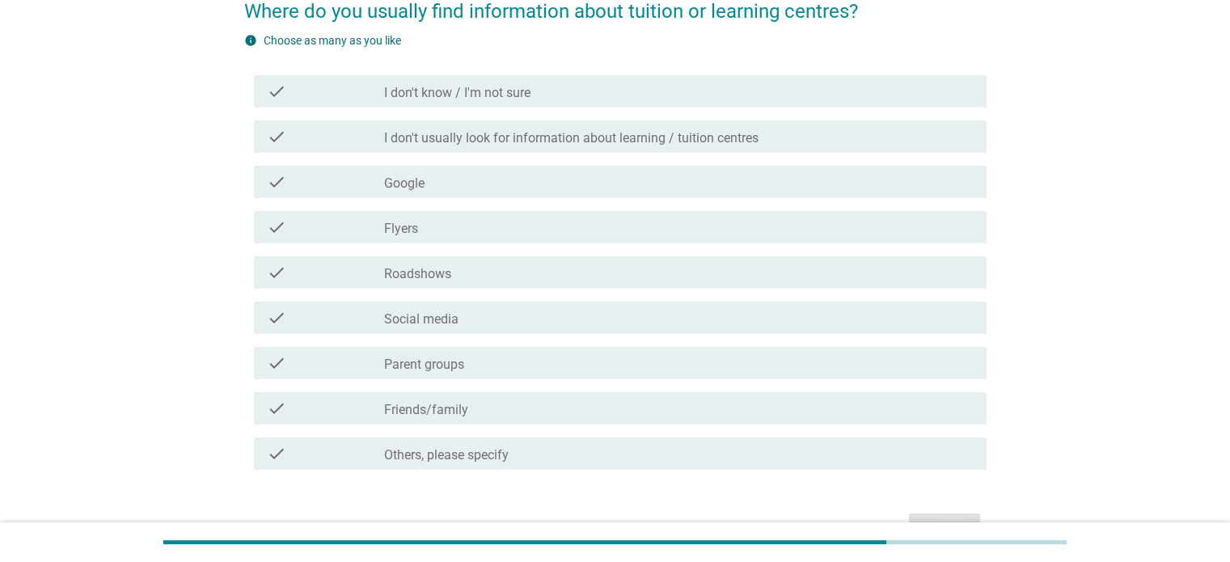
click at [418, 315] on label "Social media" at bounding box center [421, 319] width 74 height 16
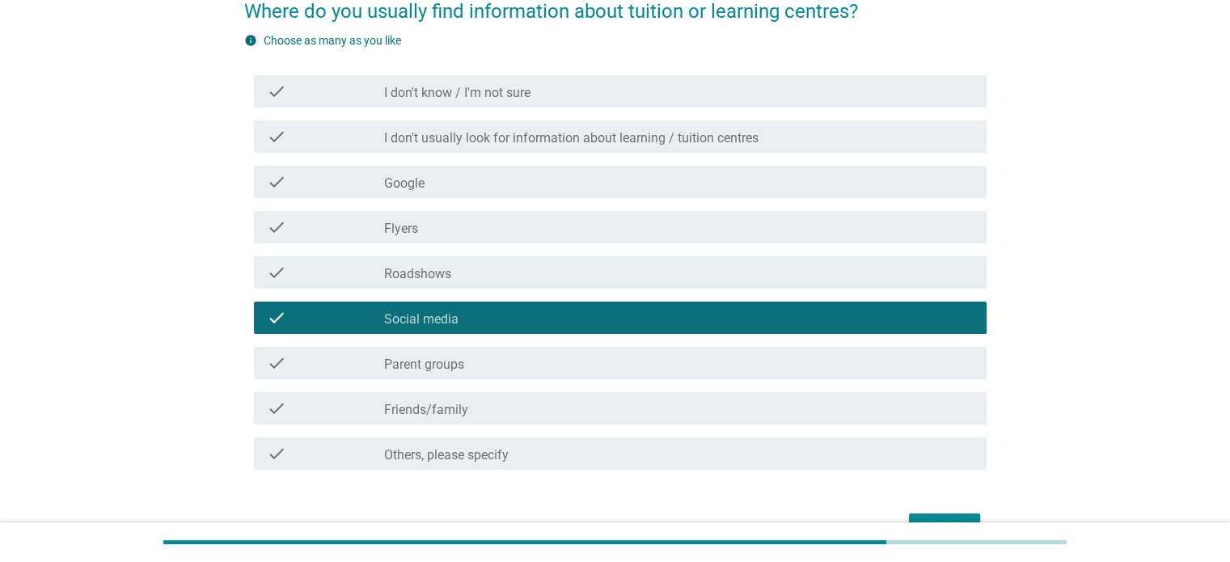
click at [768, 412] on button "Next" at bounding box center [944, 527] width 71 height 29
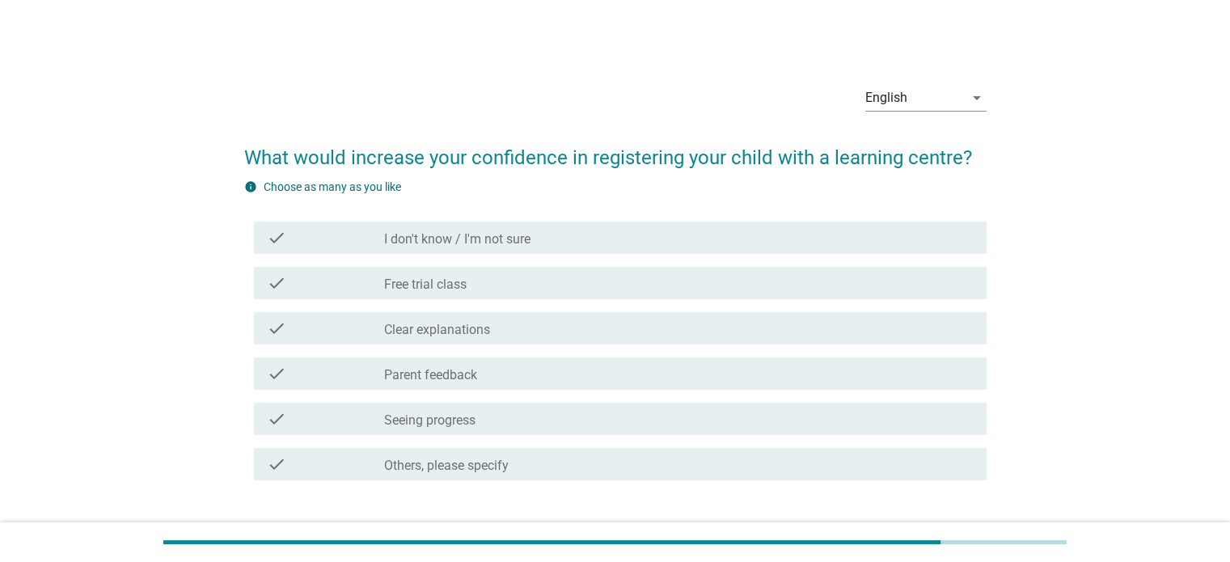
click at [495, 281] on div "check_box_outline_blank Free trial class" at bounding box center [678, 282] width 589 height 19
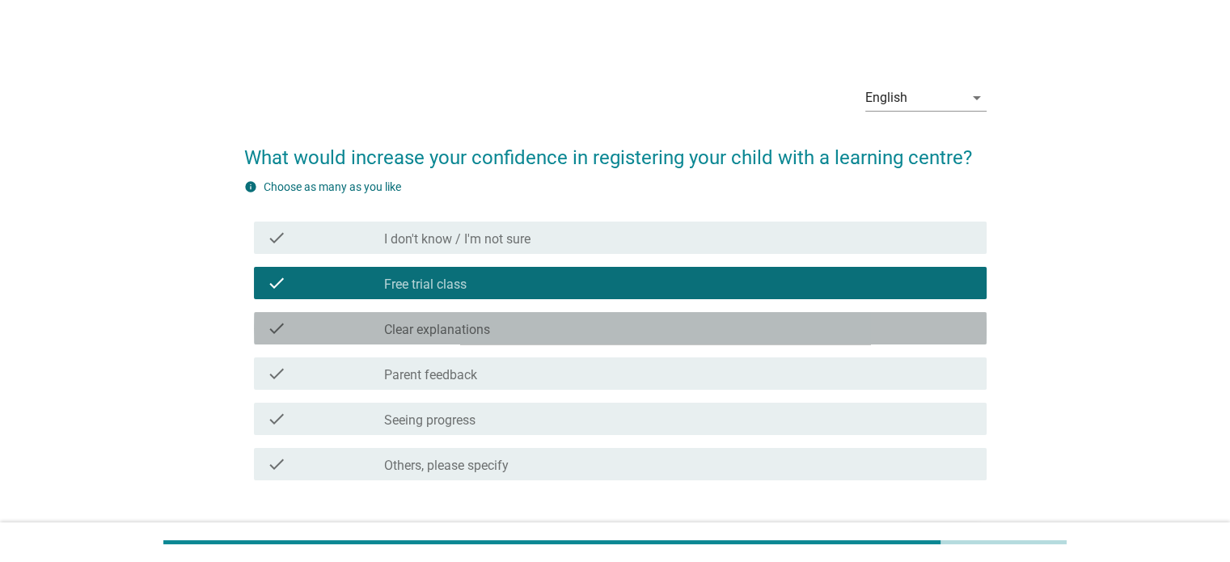
click at [509, 329] on div "check_box_outline_blank Clear explanations" at bounding box center [678, 328] width 589 height 19
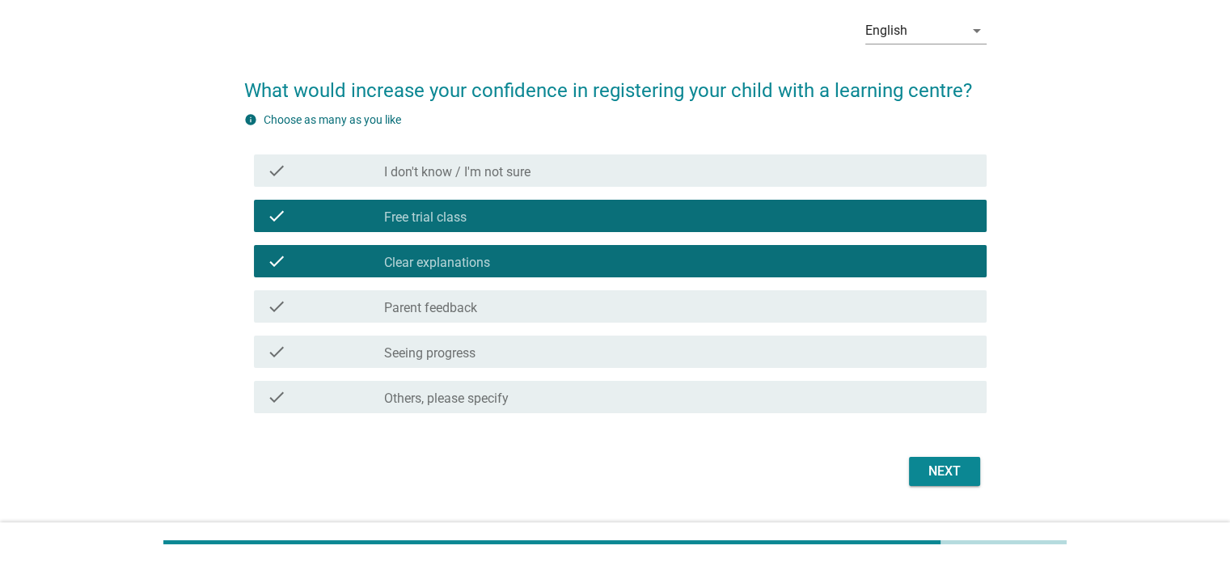
scroll to position [107, 0]
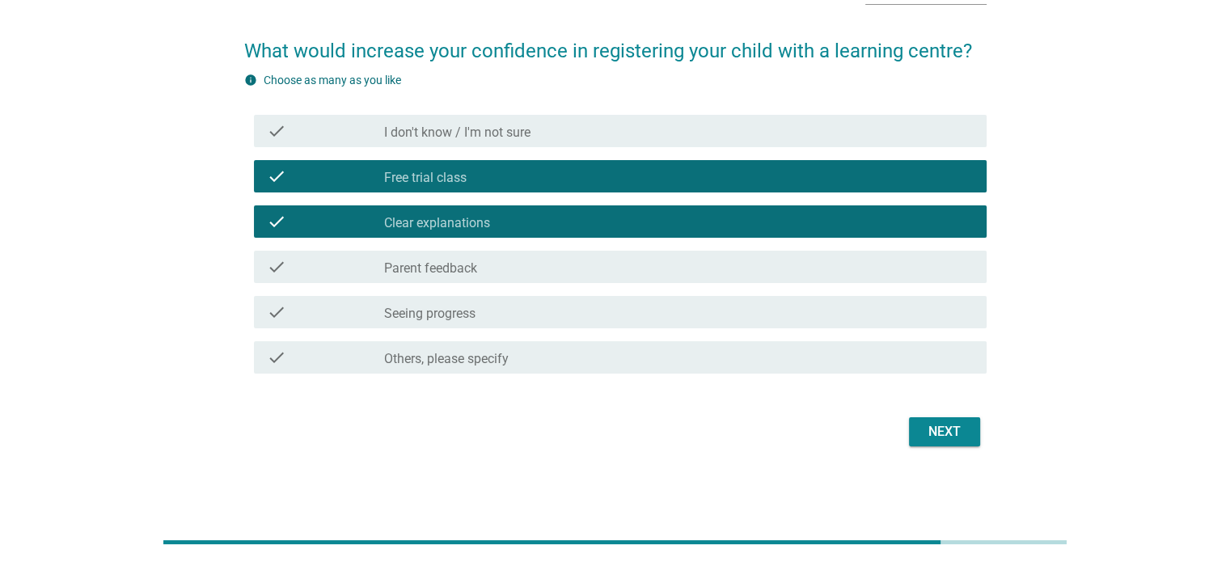
click at [597, 323] on div "check check_box_outline_blank Seeing progress" at bounding box center [620, 312] width 733 height 32
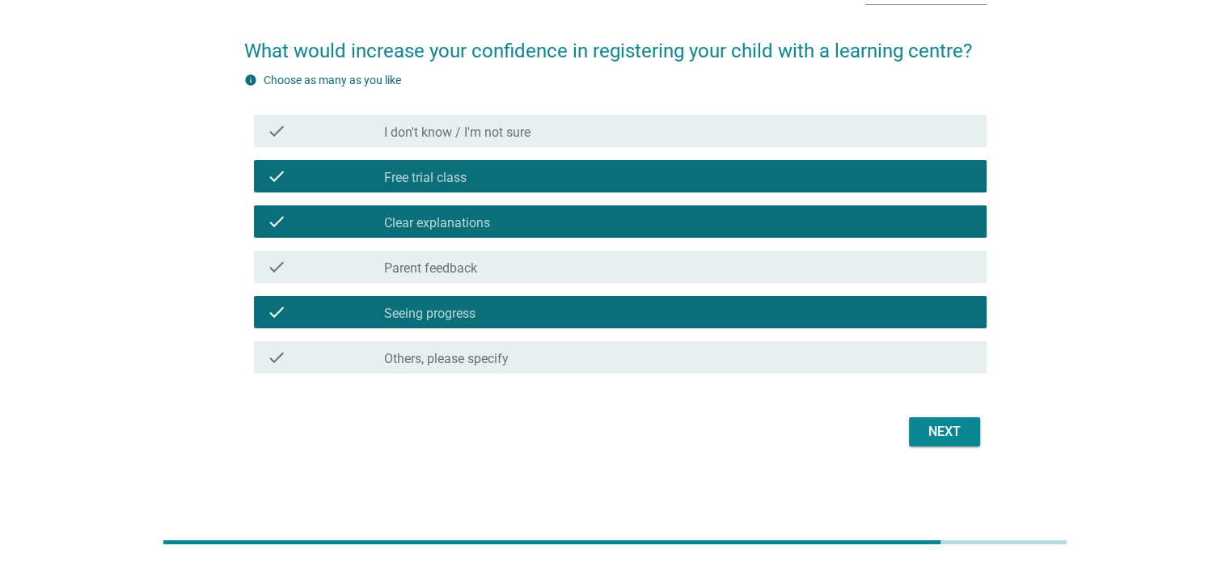
click at [768, 412] on div "Next" at bounding box center [944, 431] width 45 height 19
